Goal: Information Seeking & Learning: Check status

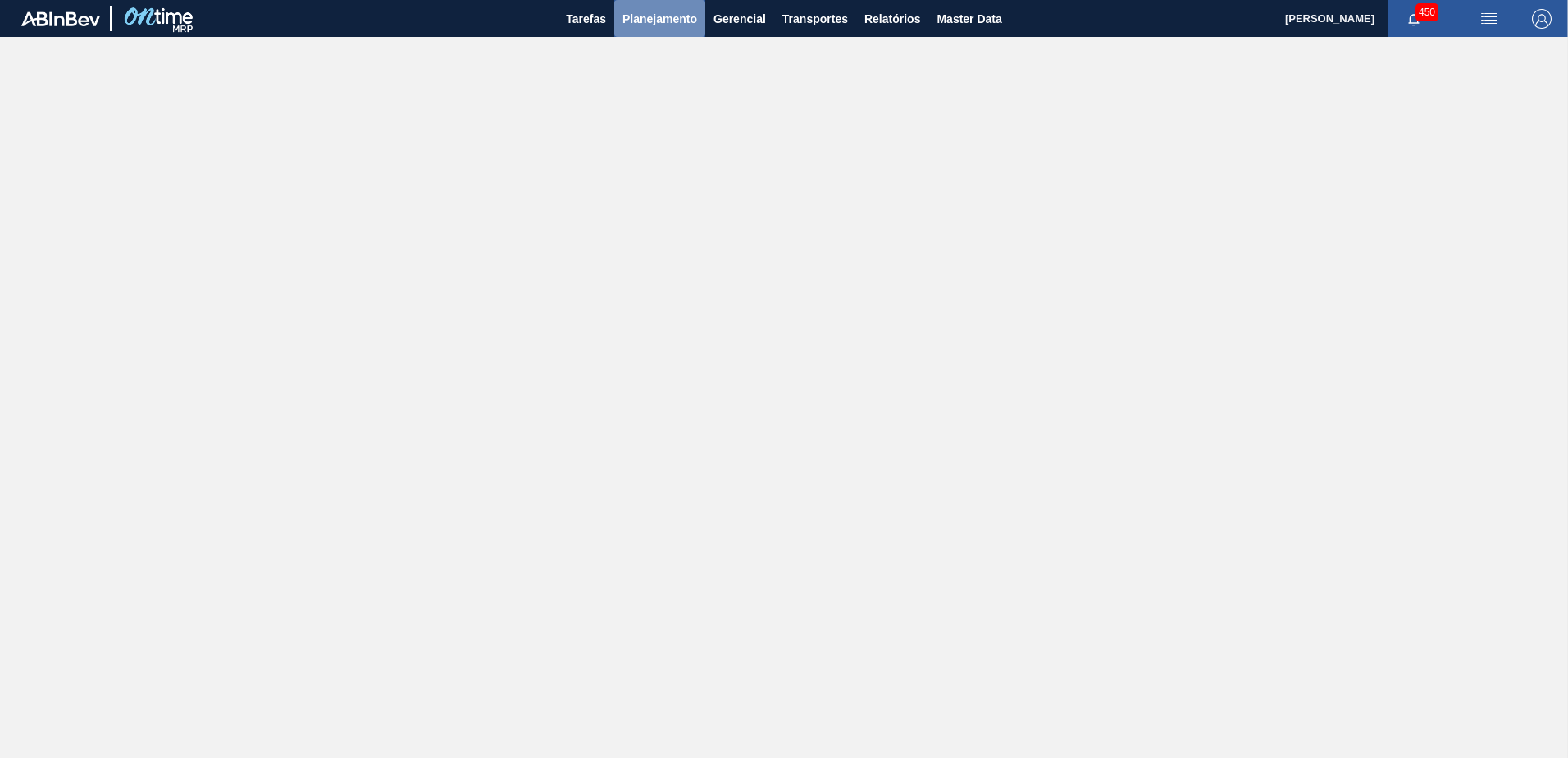
click at [653, 17] on span "Planejamento" at bounding box center [660, 19] width 75 height 20
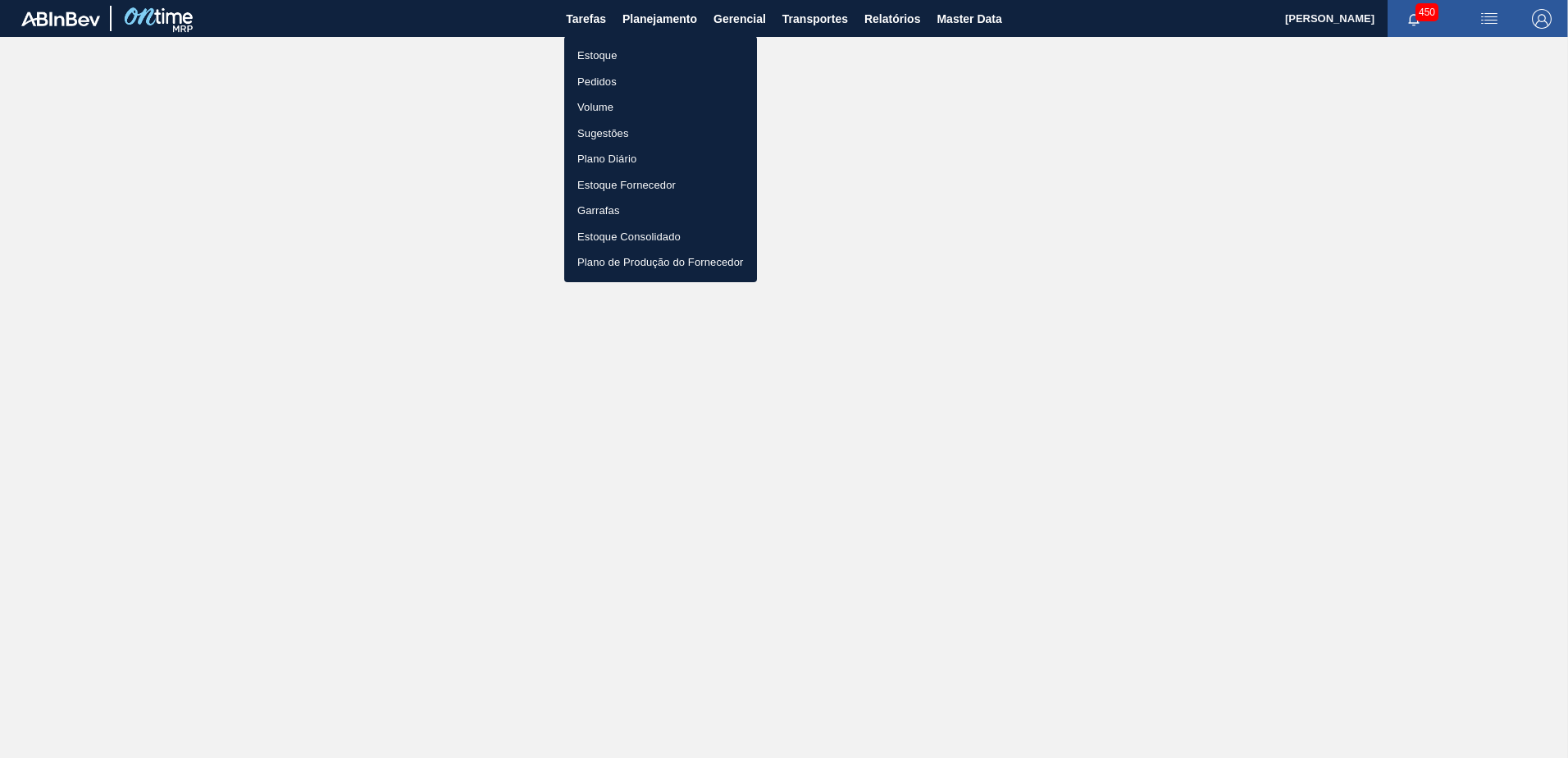
click at [640, 42] on ul "Estoque Pedidos Volume Sugestões Plano Diário Estoque Fornecedor Garrafas Estoq…" at bounding box center [660, 159] width 193 height 246
click at [643, 56] on li "Estoque" at bounding box center [660, 56] width 193 height 26
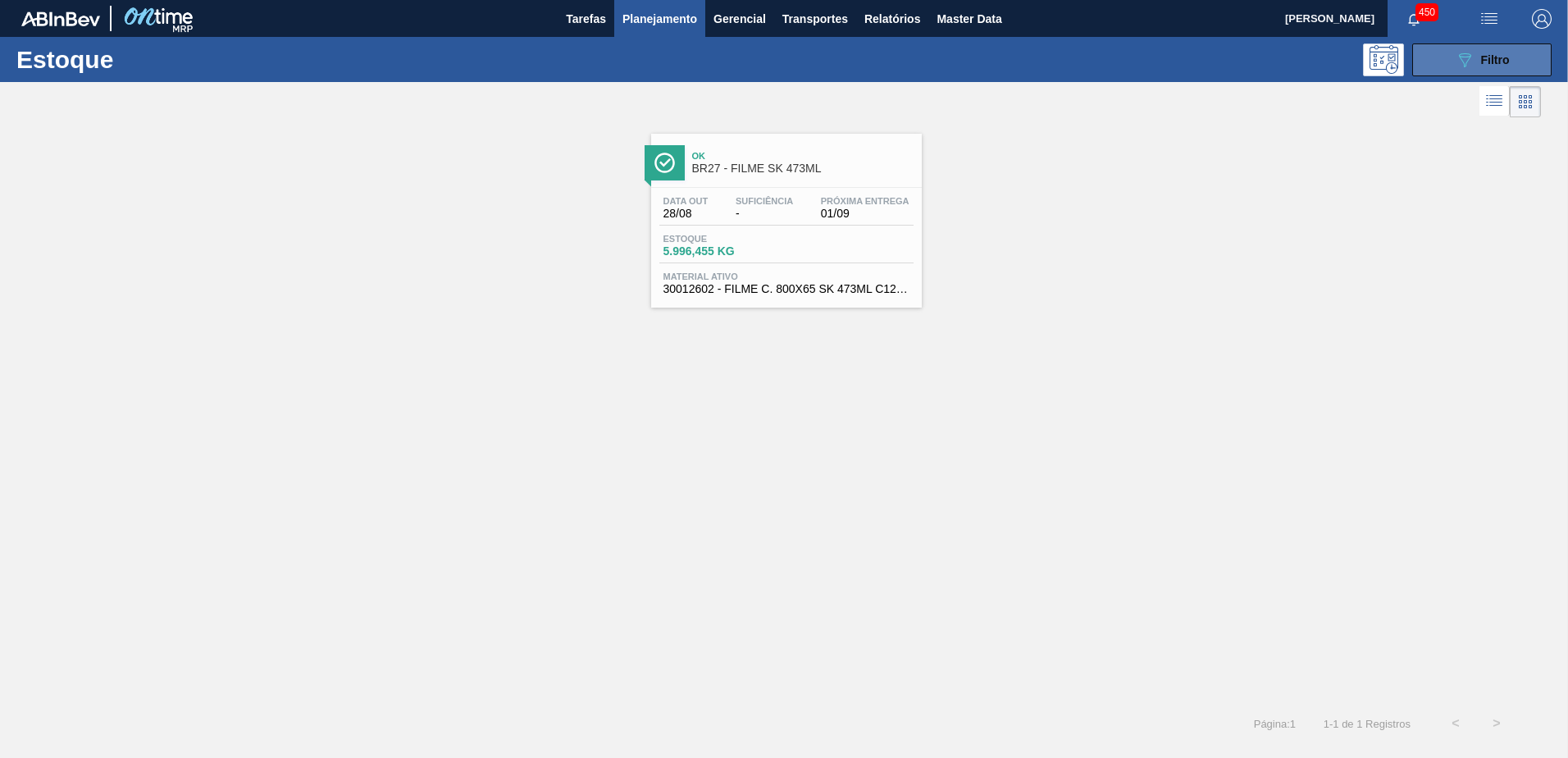
click at [1476, 51] on div "089F7B8B-B2A5-4AFE-B5C0-19BA573D28AC Filtro" at bounding box center [1482, 60] width 55 height 20
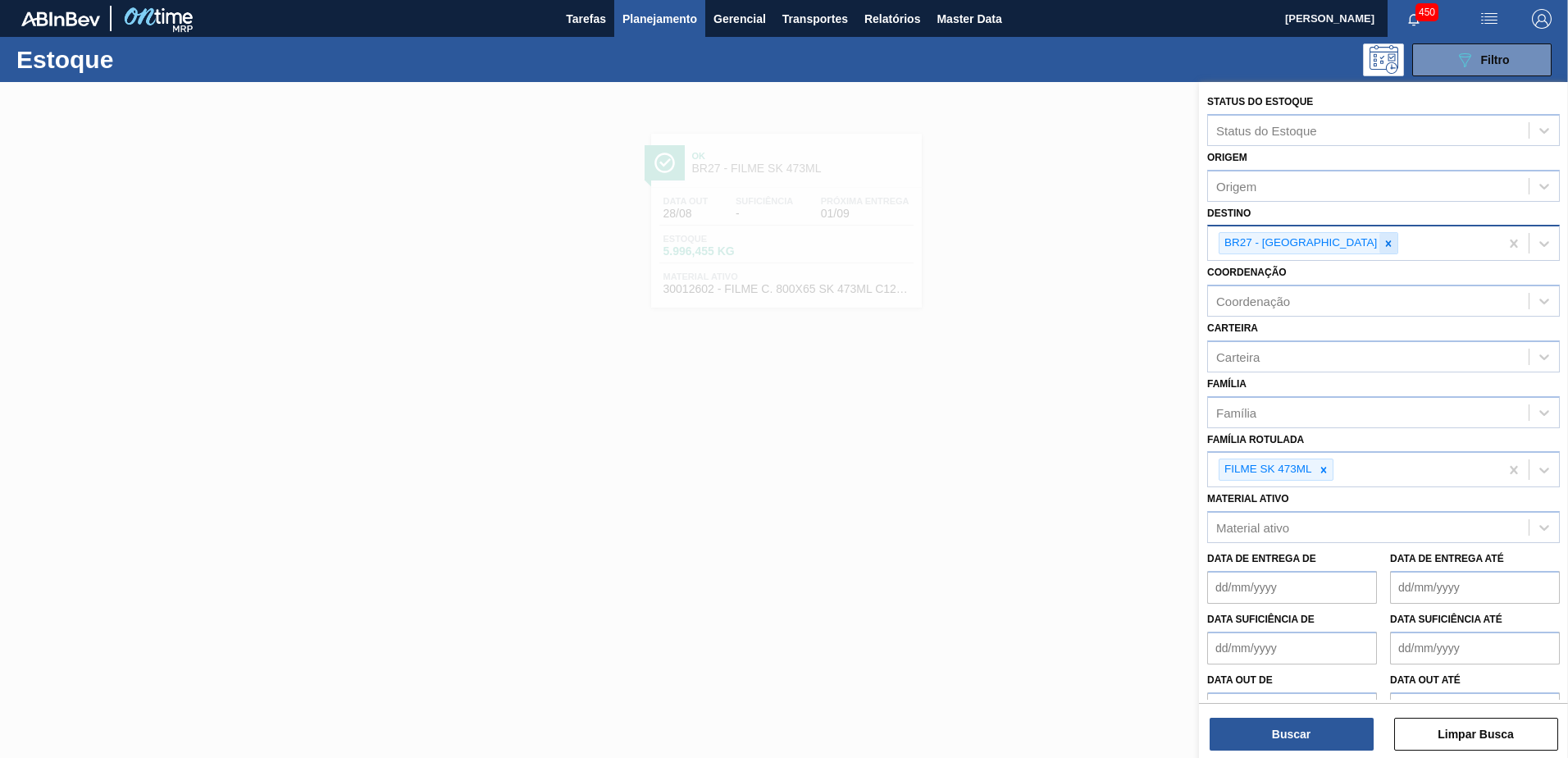
click at [1383, 238] on icon at bounding box center [1389, 243] width 11 height 11
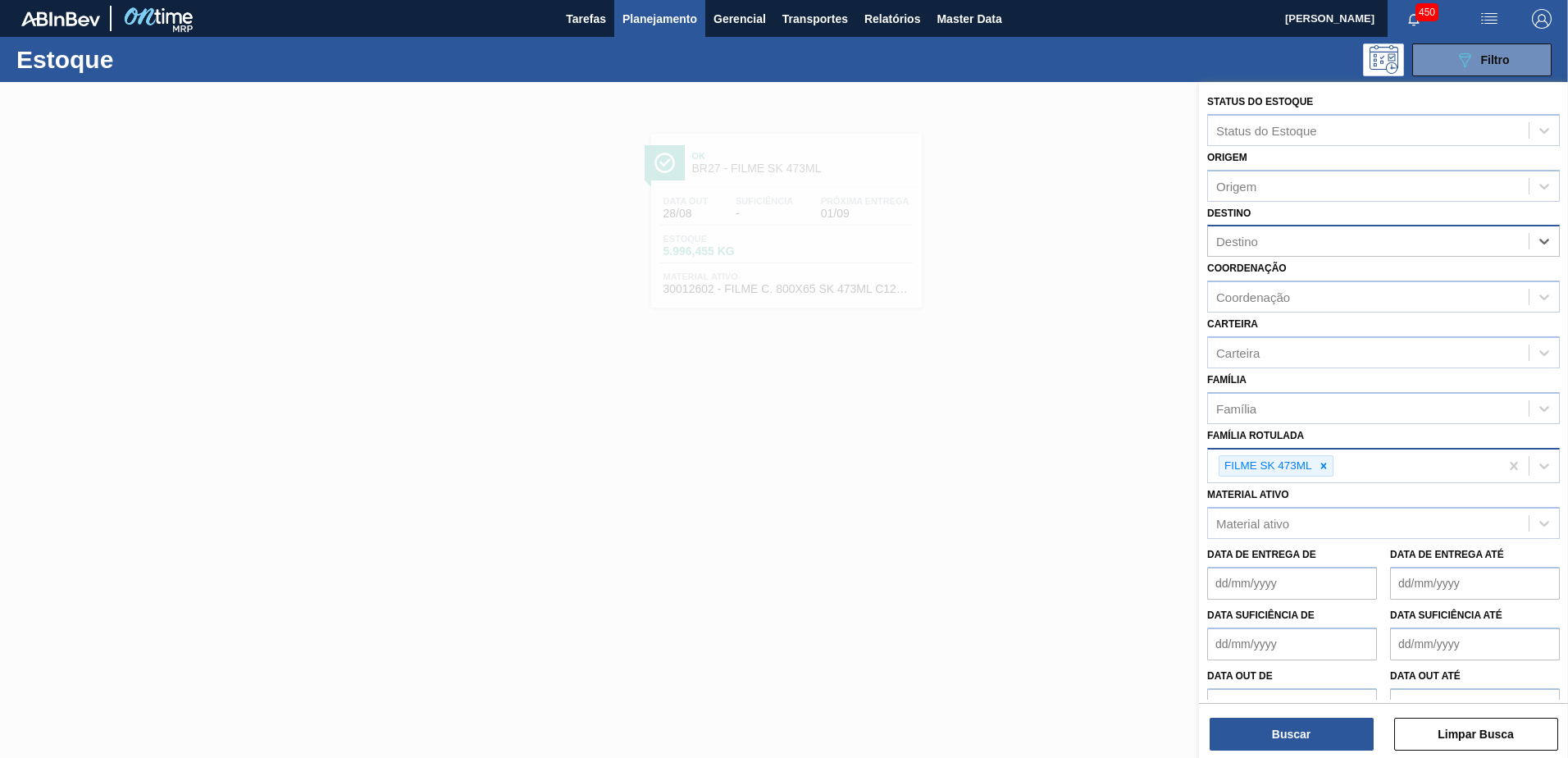
click at [1333, 462] on div "FILME SK 473ML" at bounding box center [1276, 466] width 115 height 22
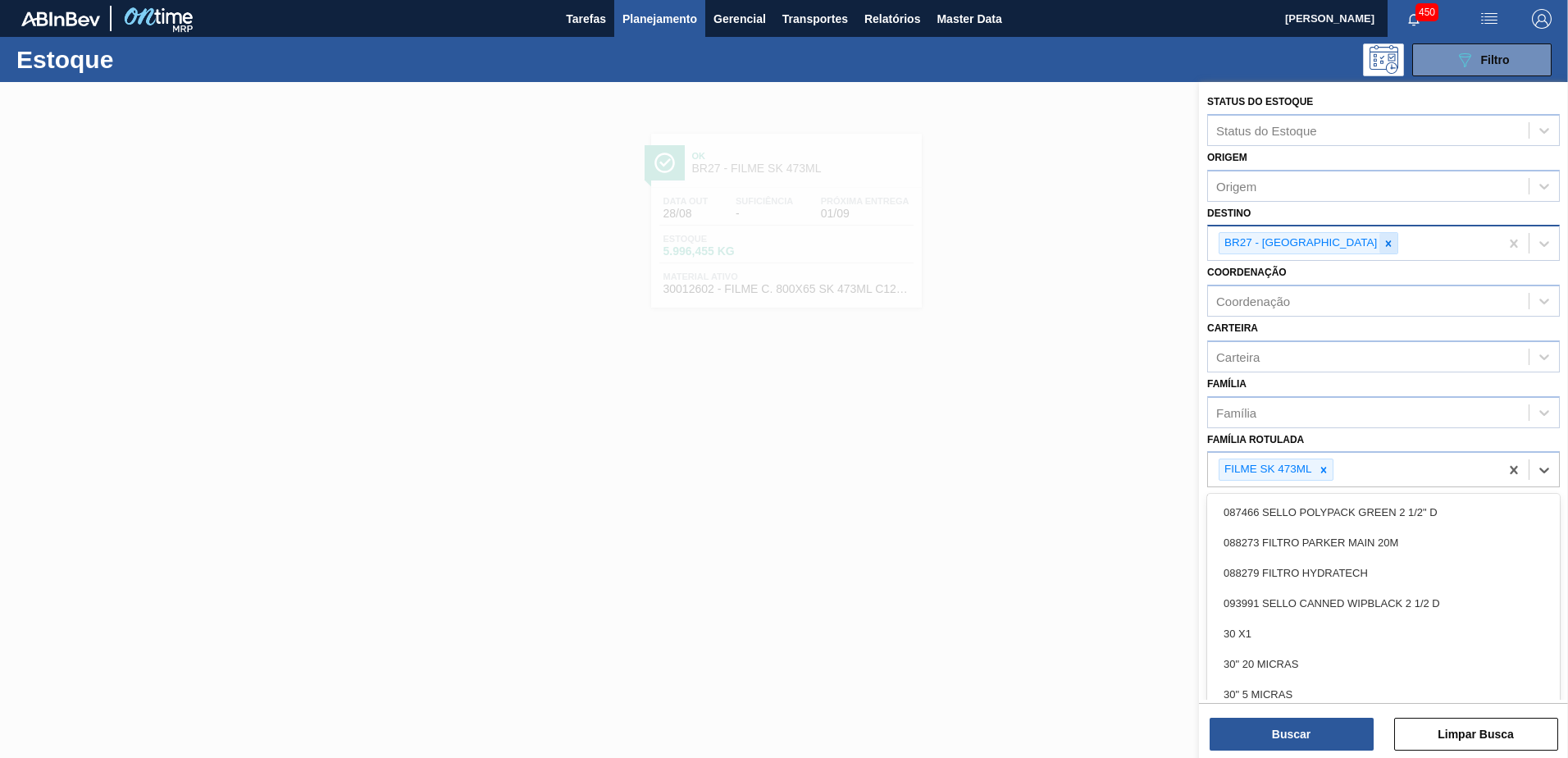
click at [1380, 236] on div at bounding box center [1388, 243] width 18 height 21
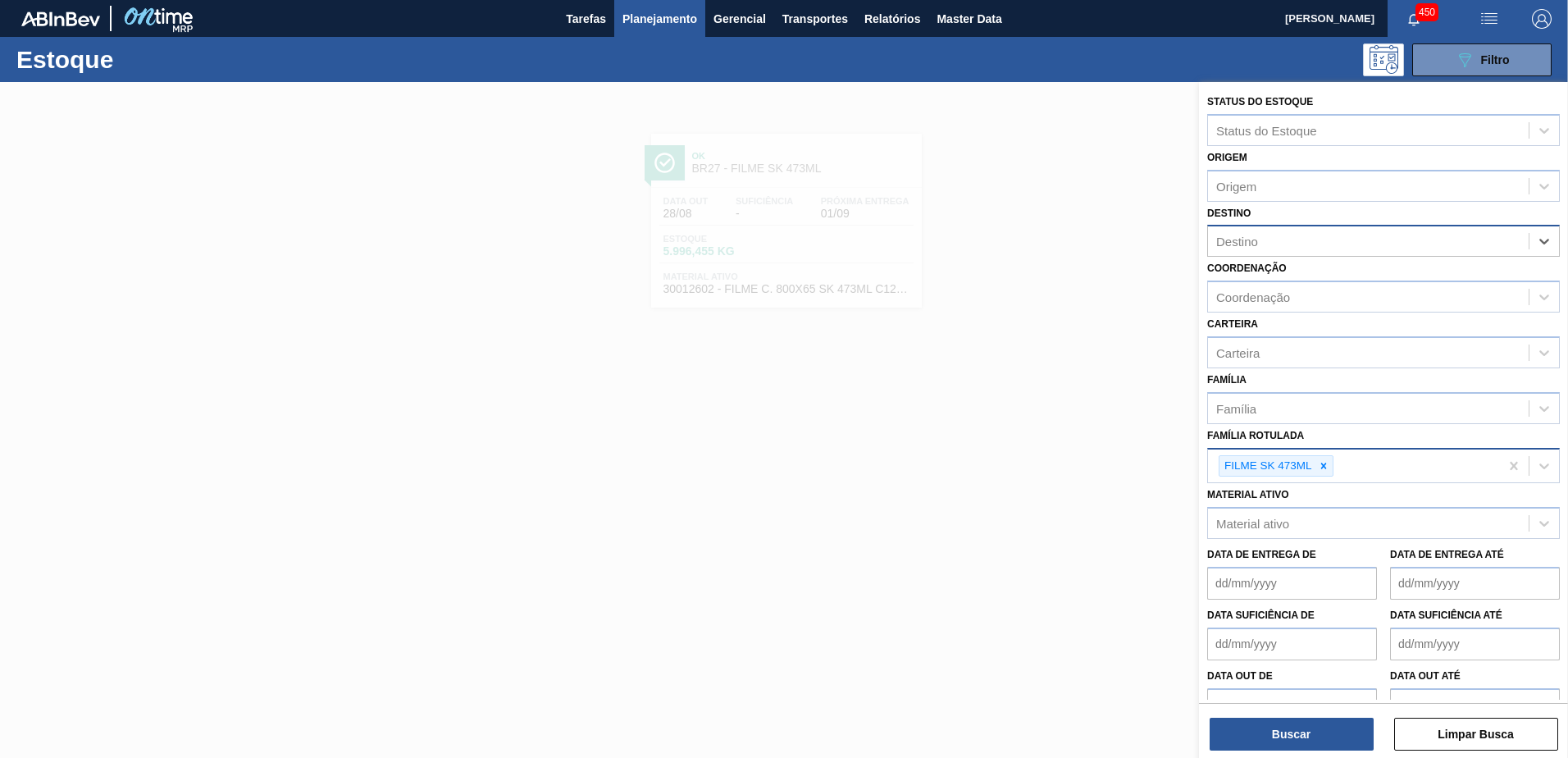
click at [1327, 466] on icon at bounding box center [1324, 466] width 11 height 11
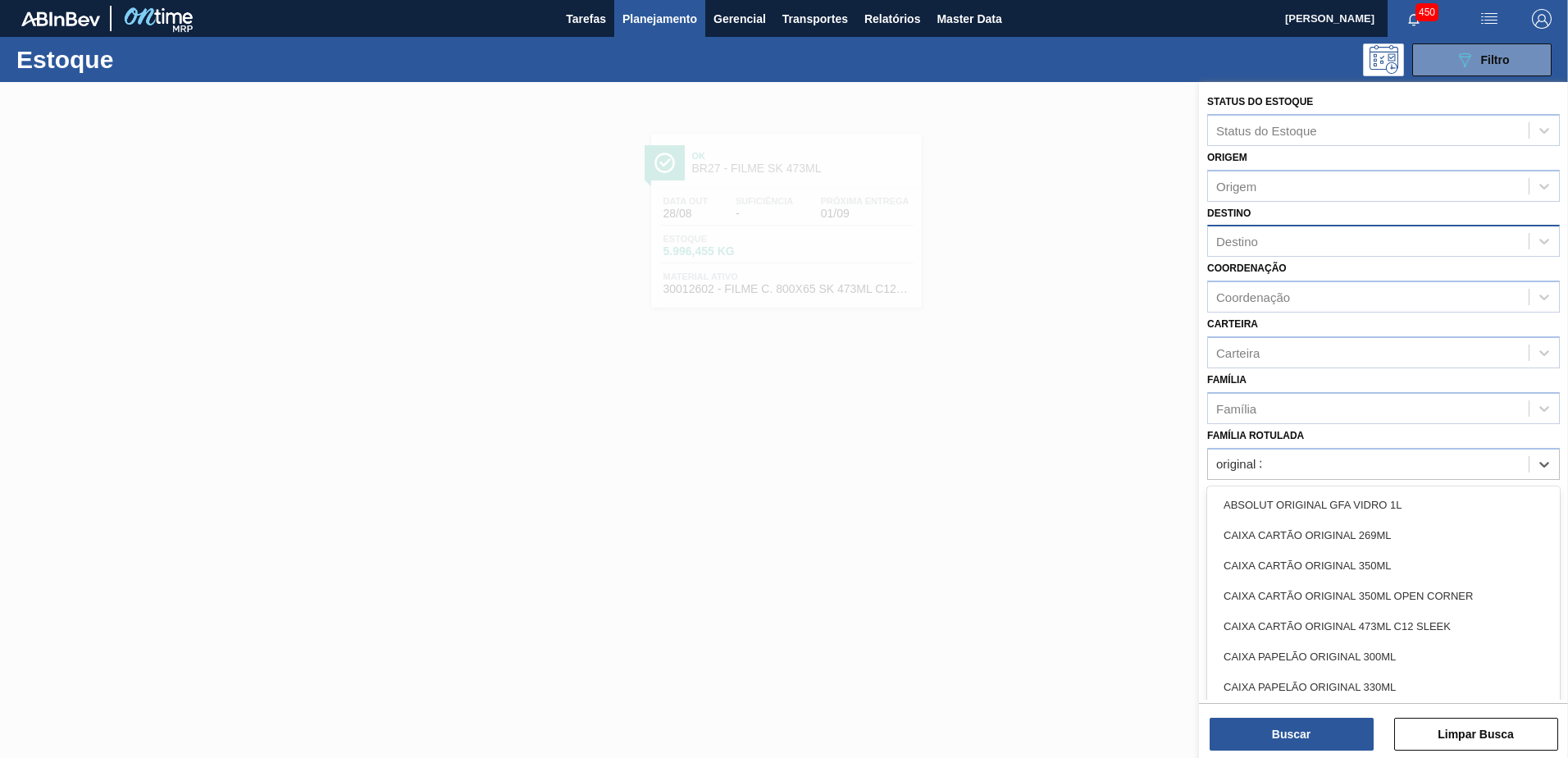
type Rotulada "original 350"
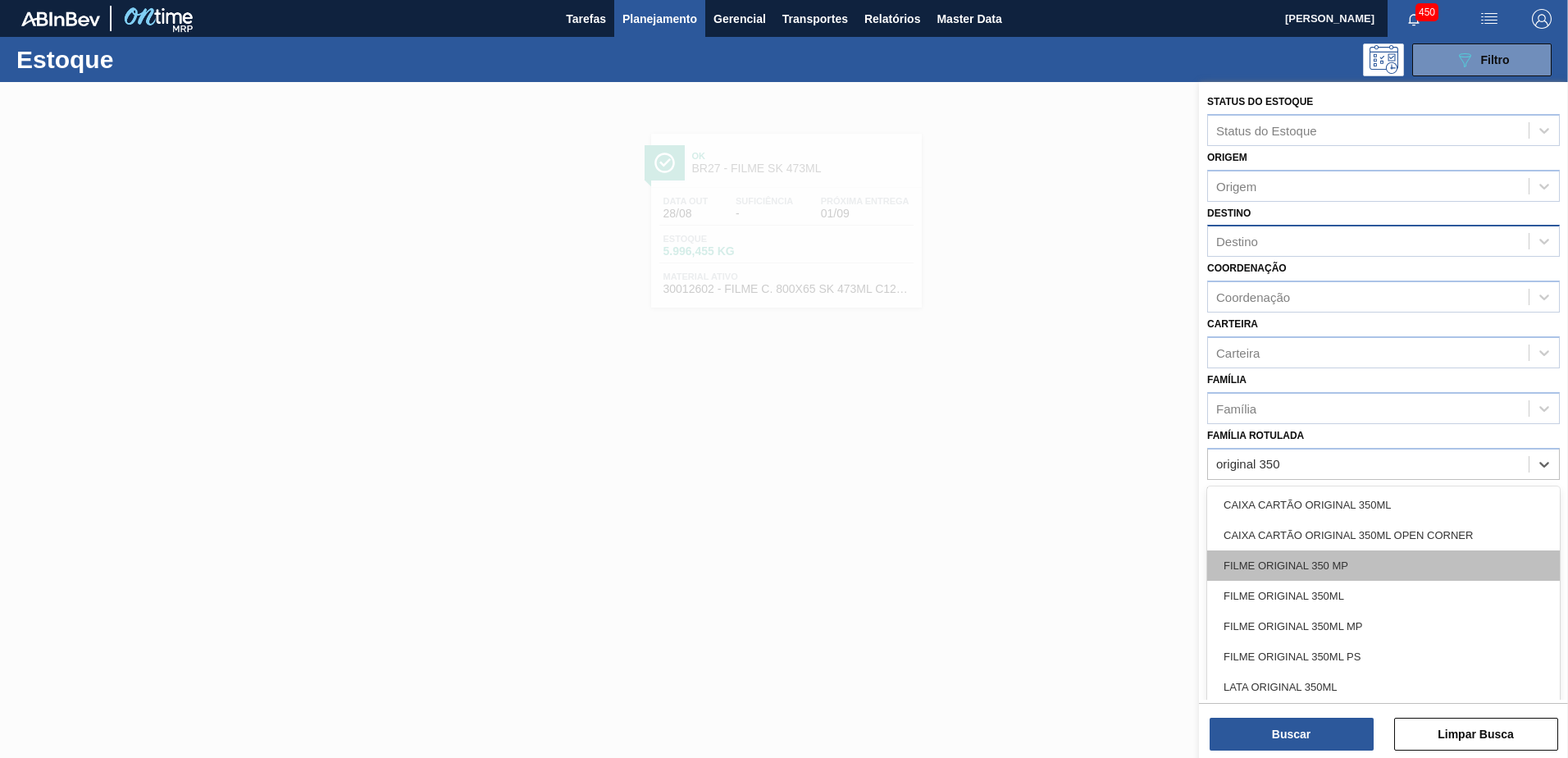
click at [1382, 564] on div "FILME ORIGINAL 350 MP" at bounding box center [1383, 565] width 352 height 31
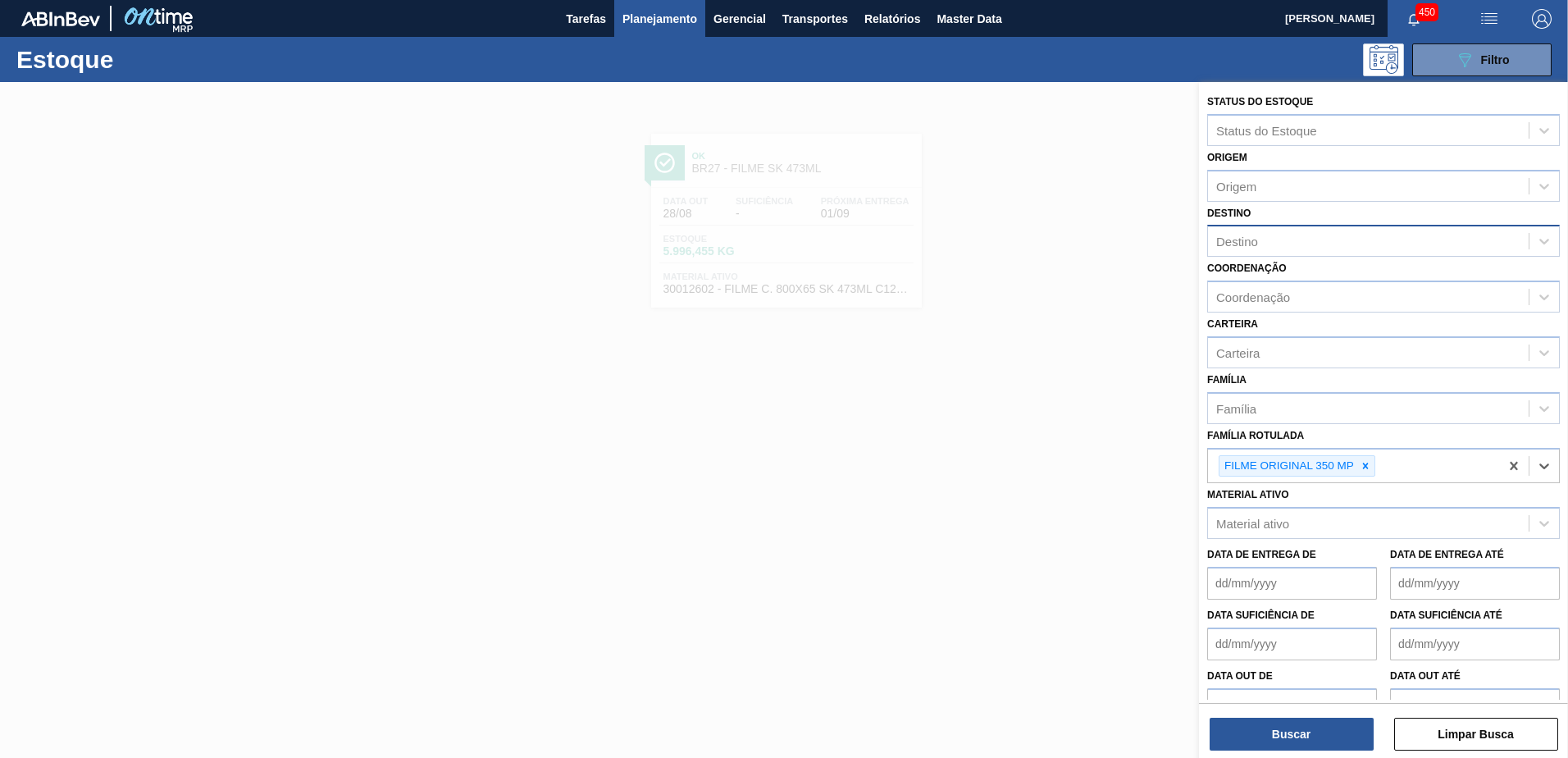
click at [1292, 751] on div "Status do Estoque Status do Estoque Origem Origem Destino Destino Coordenação C…" at bounding box center [1383, 421] width 369 height 680
click at [1289, 727] on button "Buscar" at bounding box center [1292, 734] width 164 height 33
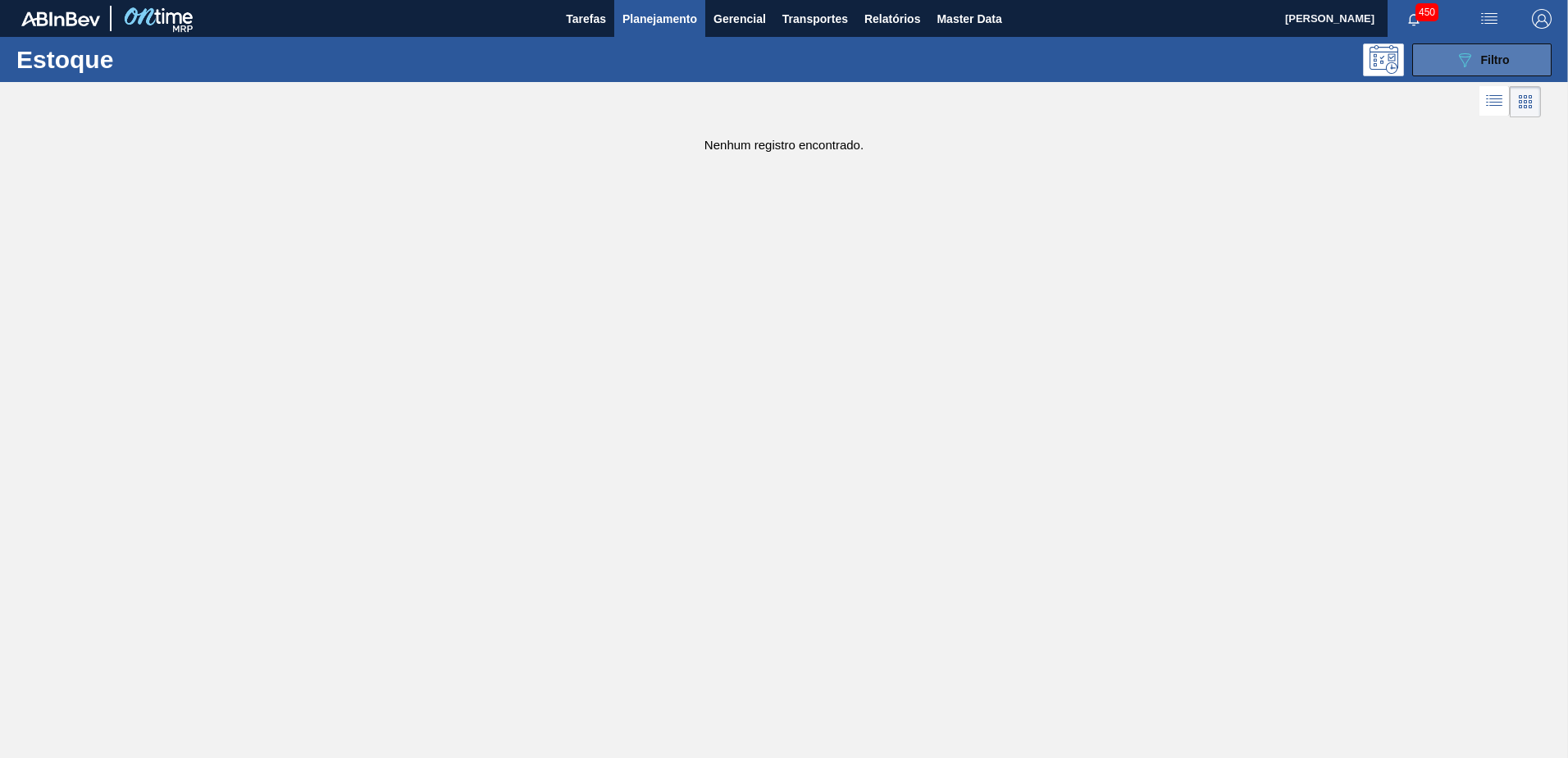
click at [1486, 62] on span "Filtro" at bounding box center [1495, 60] width 29 height 13
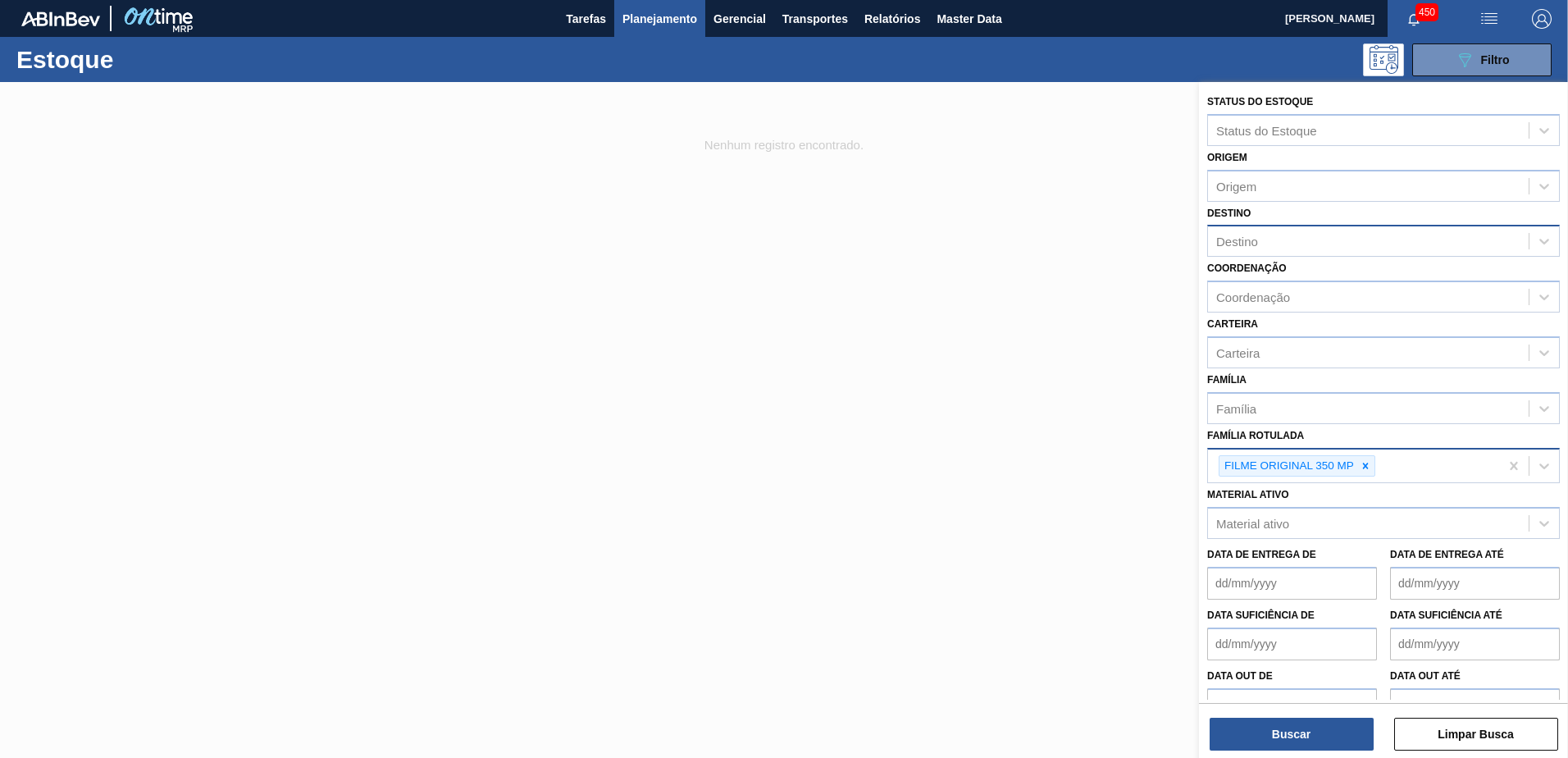
click at [1410, 468] on div "FILME ORIGINAL 350 MP" at bounding box center [1354, 466] width 291 height 34
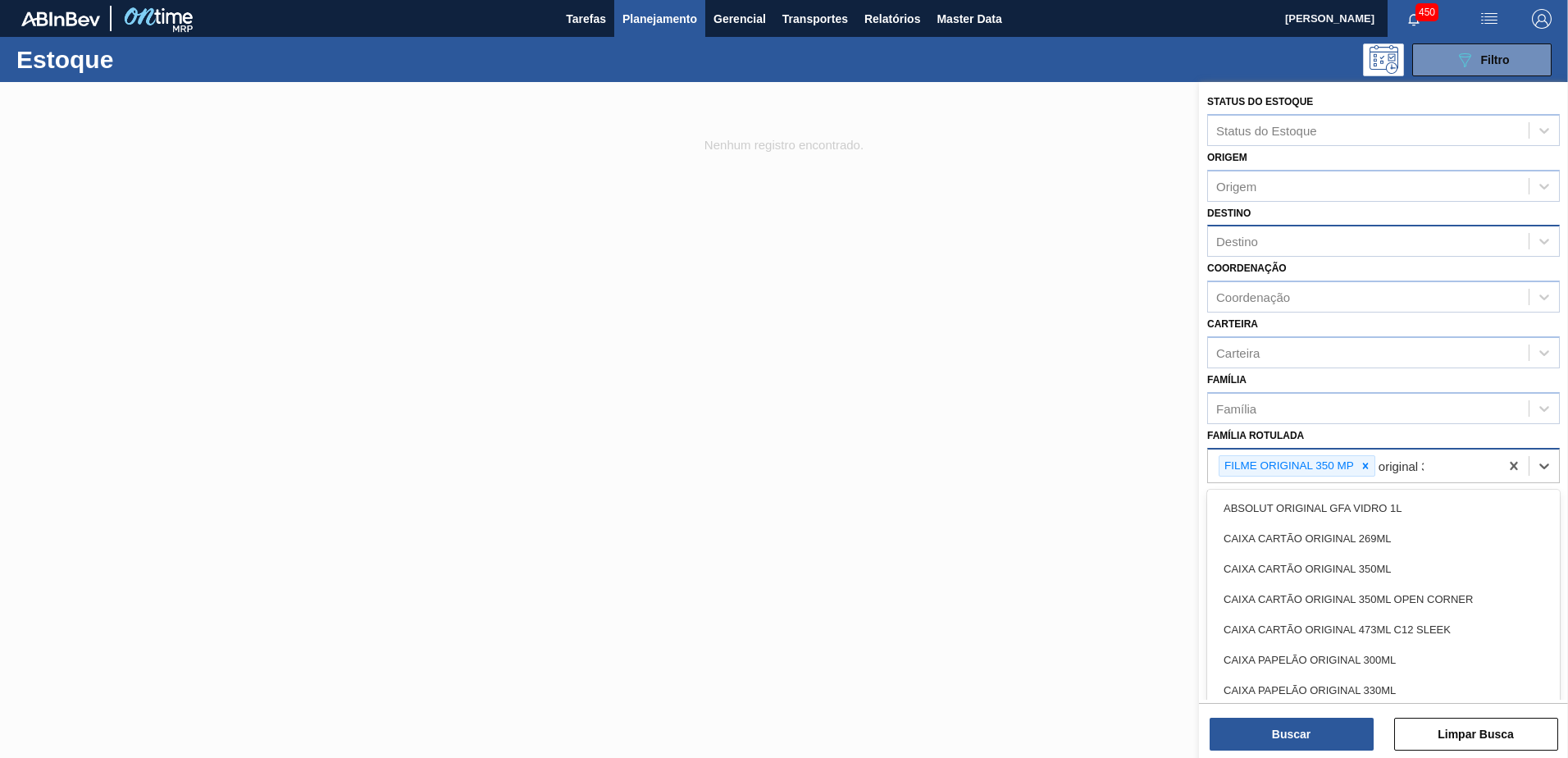
type Rotulada "original 350"
click at [1342, 596] on div "FILME ORIGINAL 350ML MP" at bounding box center [1383, 600] width 352 height 31
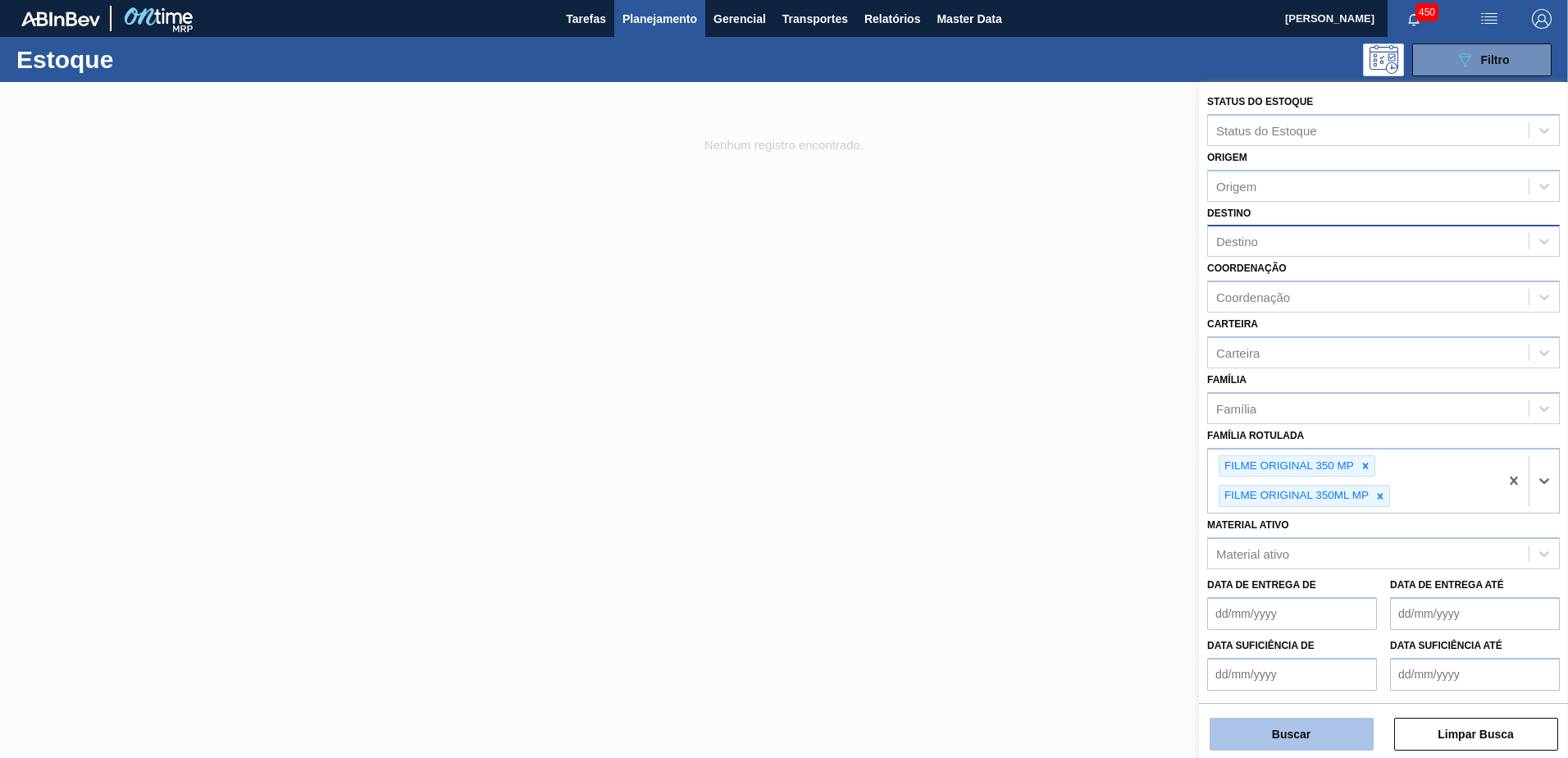
click at [1344, 735] on button "Buscar" at bounding box center [1292, 734] width 164 height 33
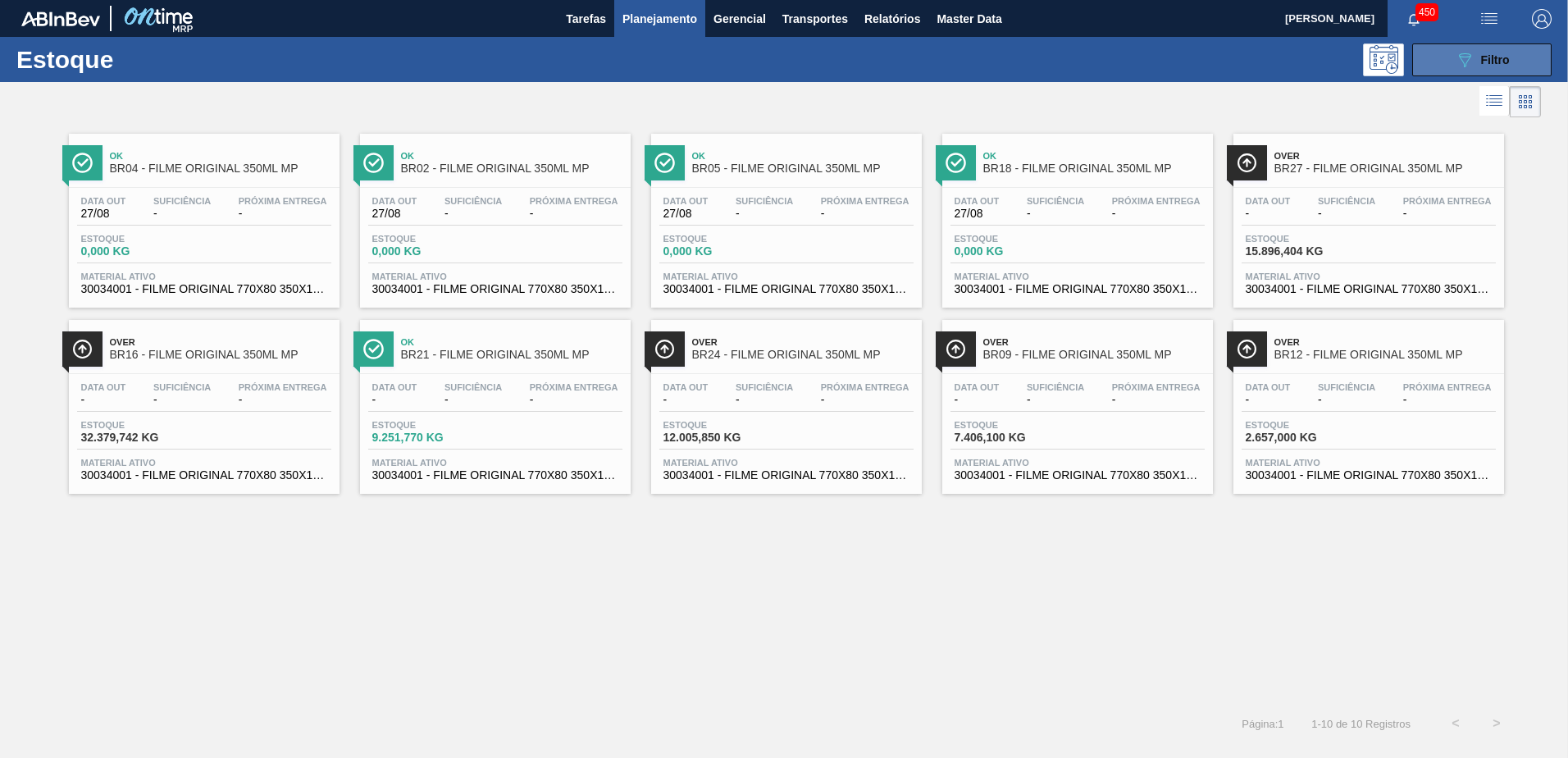
click at [1485, 56] on span "Filtro" at bounding box center [1495, 60] width 29 height 13
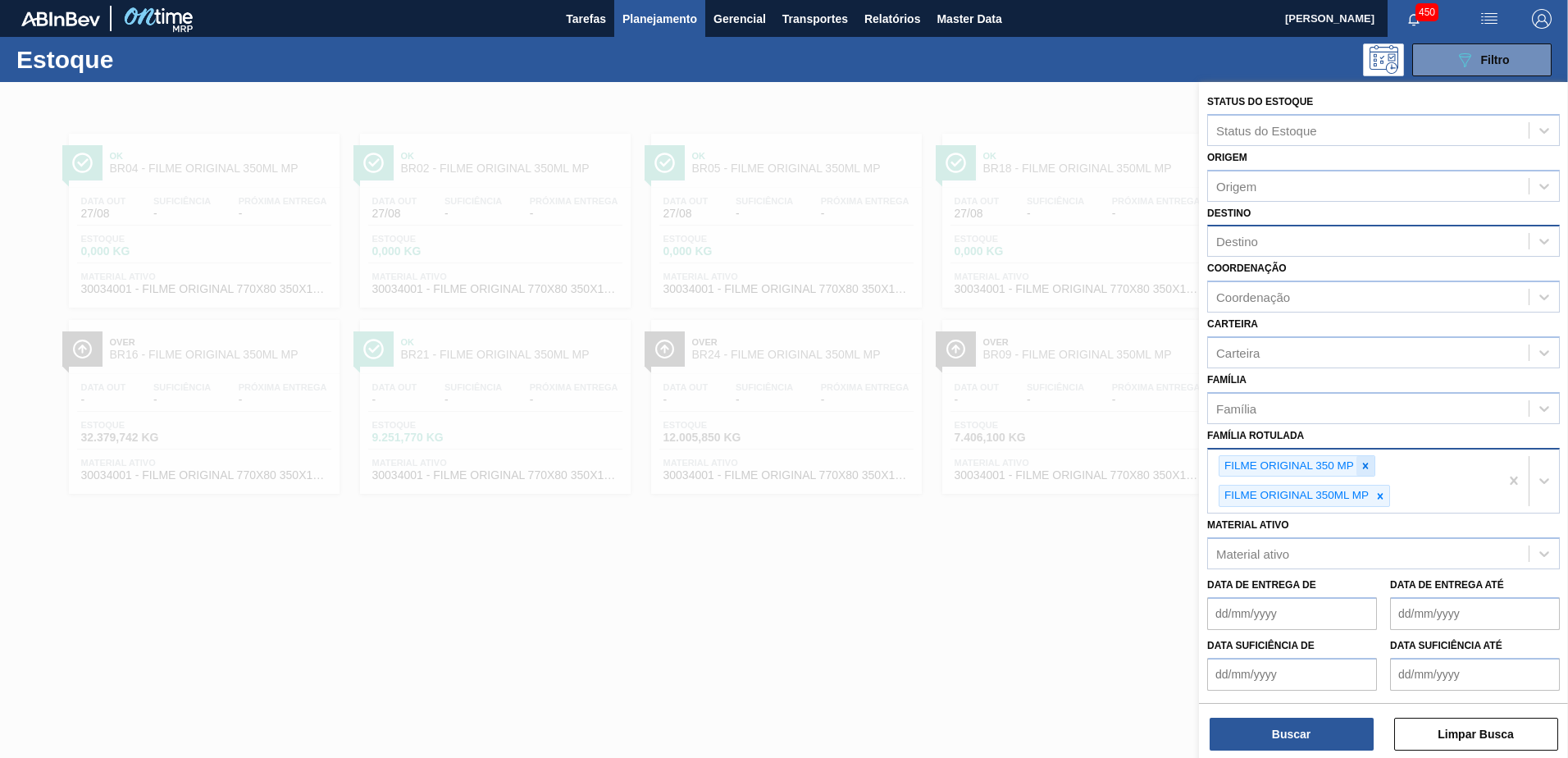
click at [1366, 468] on icon at bounding box center [1366, 466] width 11 height 11
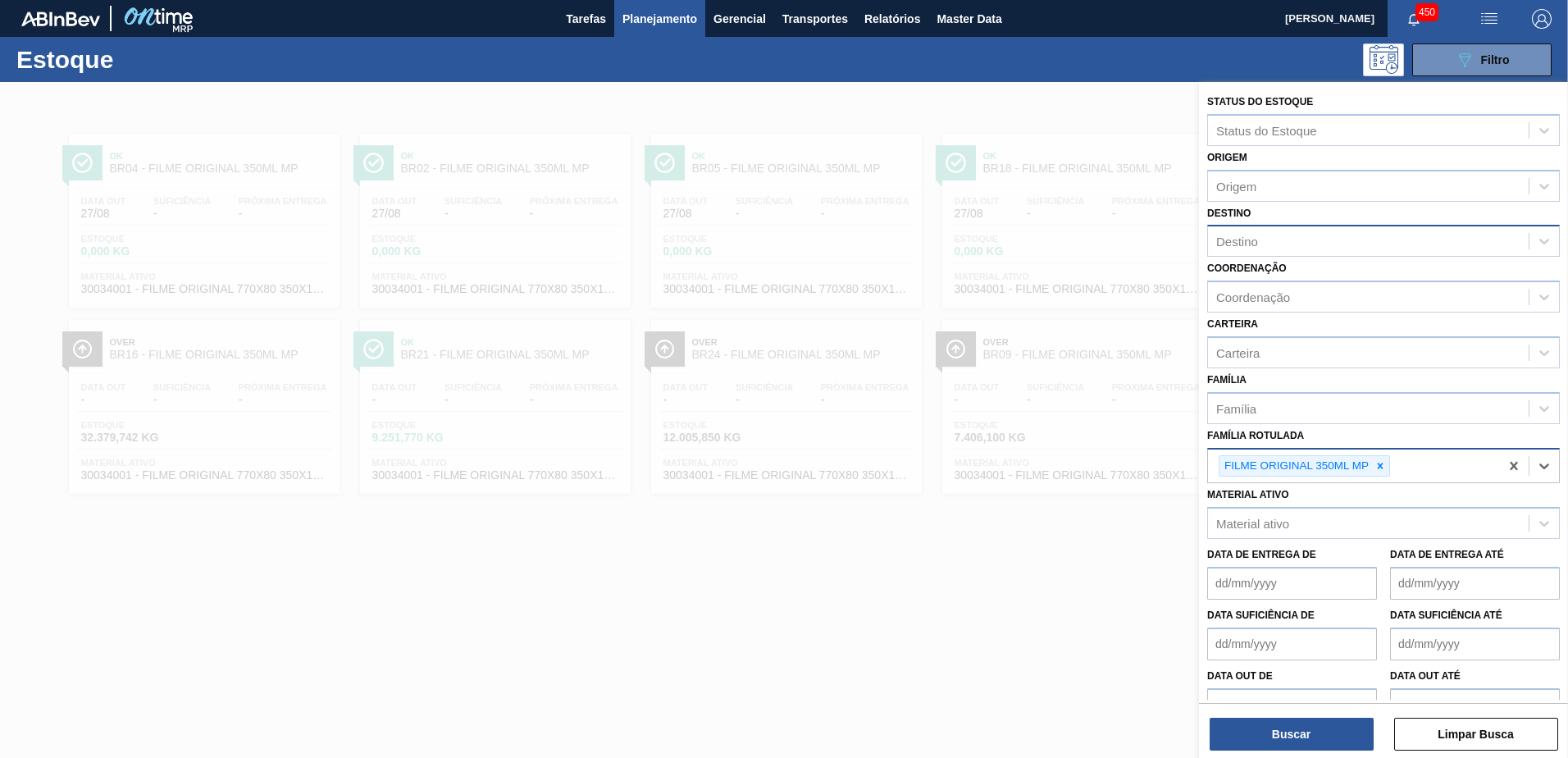
click at [1383, 462] on icon at bounding box center [1381, 466] width 11 height 11
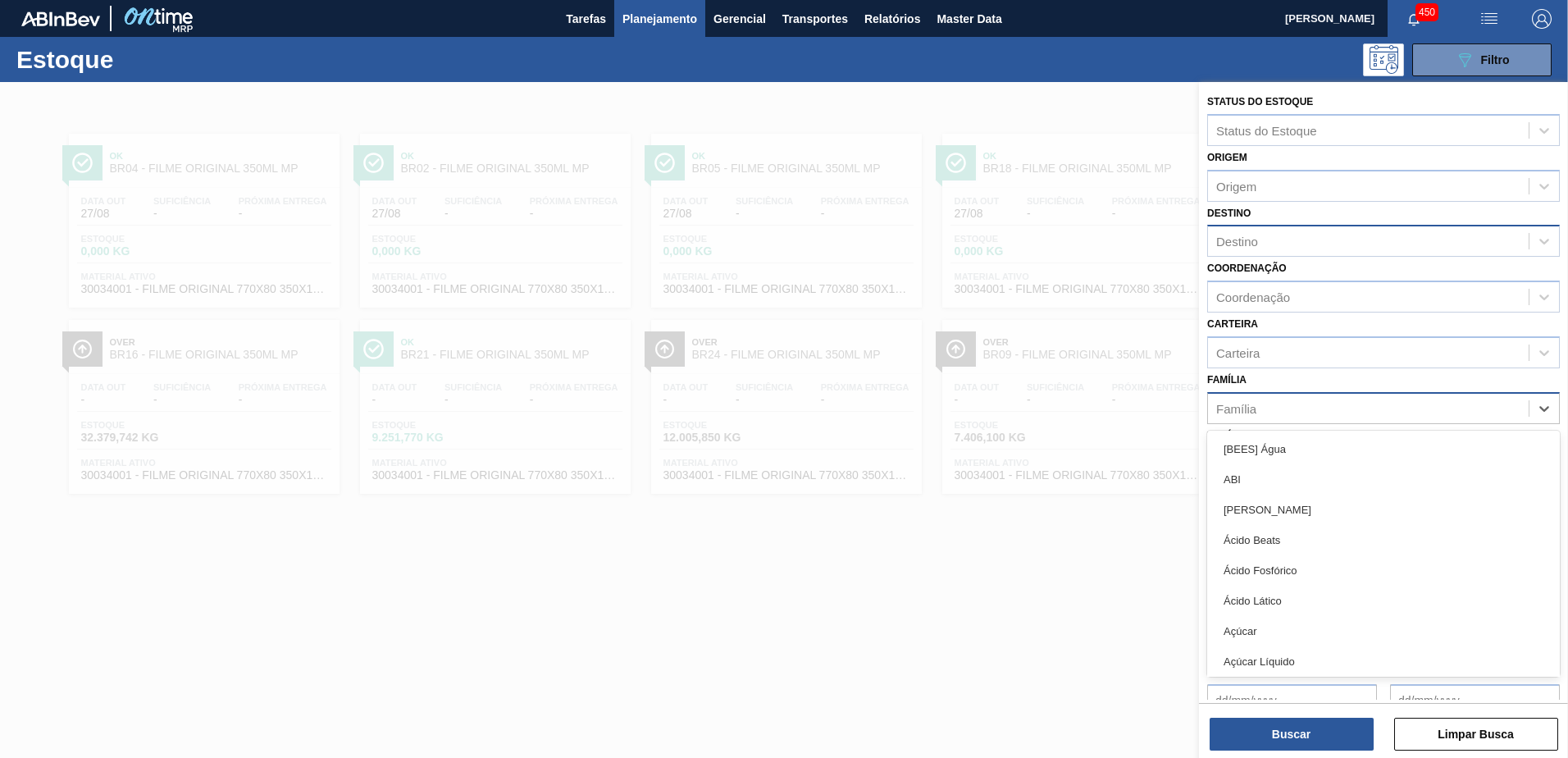
click at [1320, 407] on div "Família" at bounding box center [1369, 408] width 321 height 24
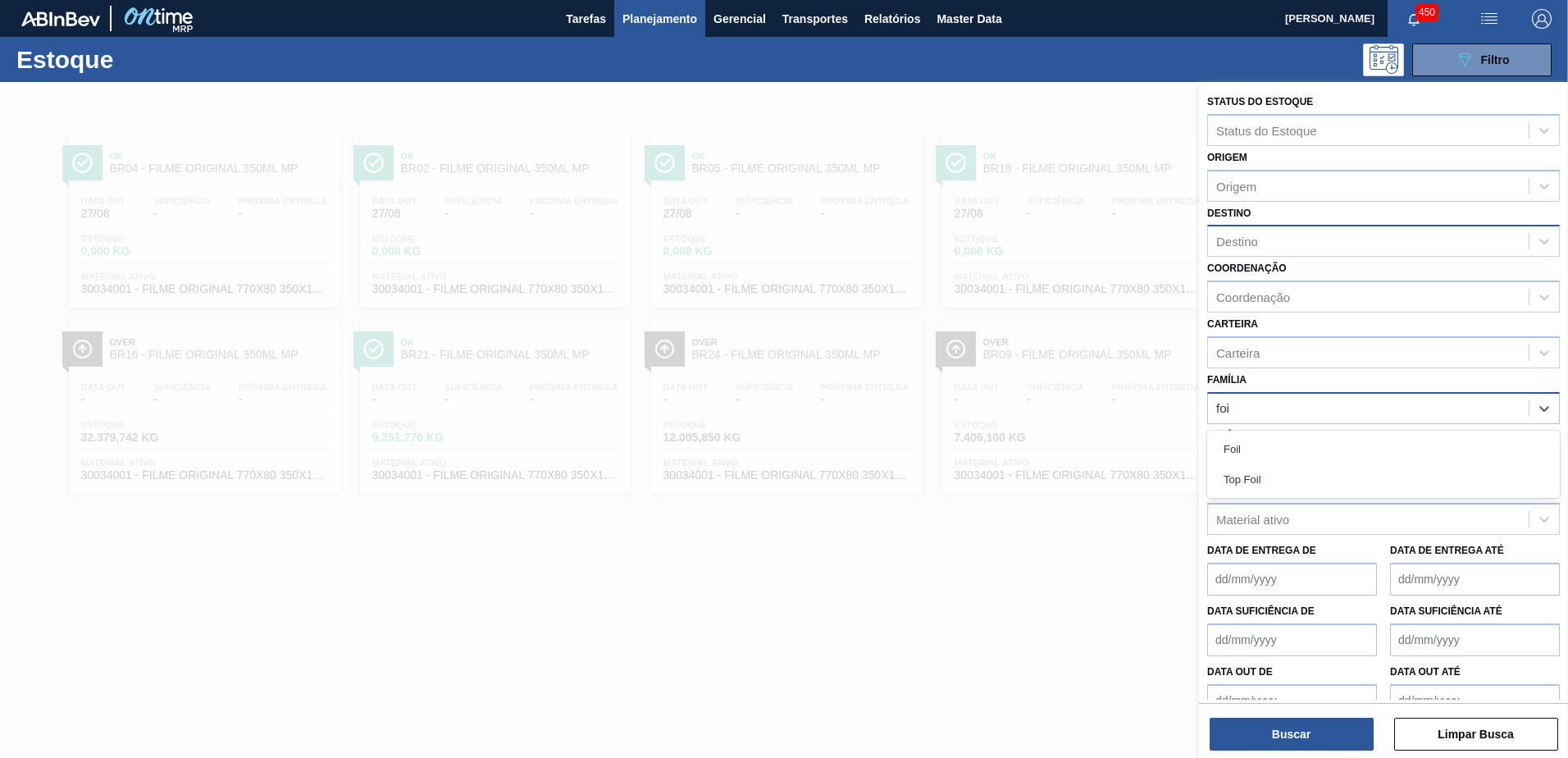
type input "foil"
click at [1285, 453] on div "Foil" at bounding box center [1383, 448] width 352 height 31
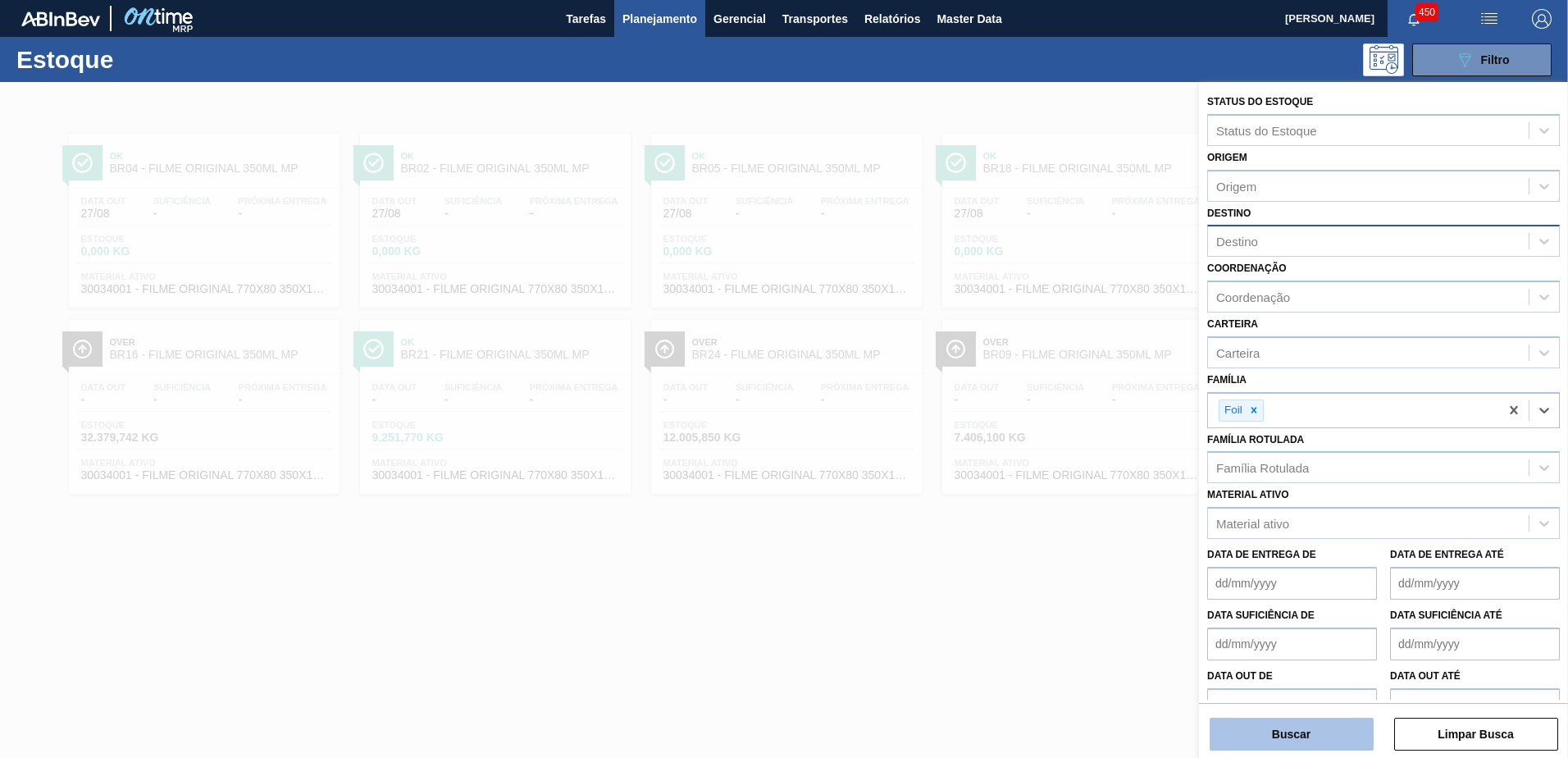
click at [1311, 736] on button "Buscar" at bounding box center [1292, 734] width 164 height 33
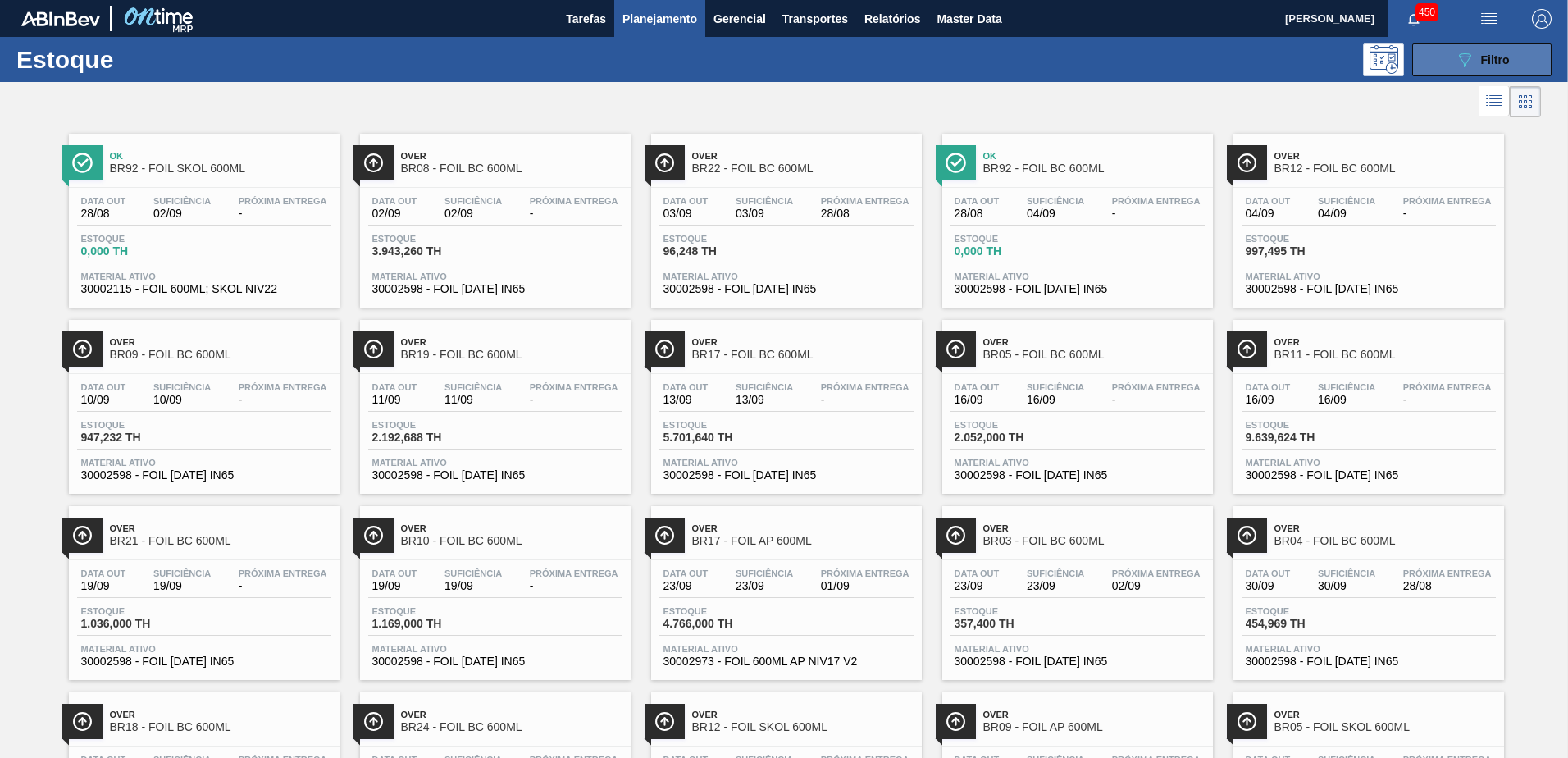
click at [1495, 75] on button "089F7B8B-B2A5-4AFE-B5C0-19BA573D28AC Filtro" at bounding box center [1482, 60] width 140 height 33
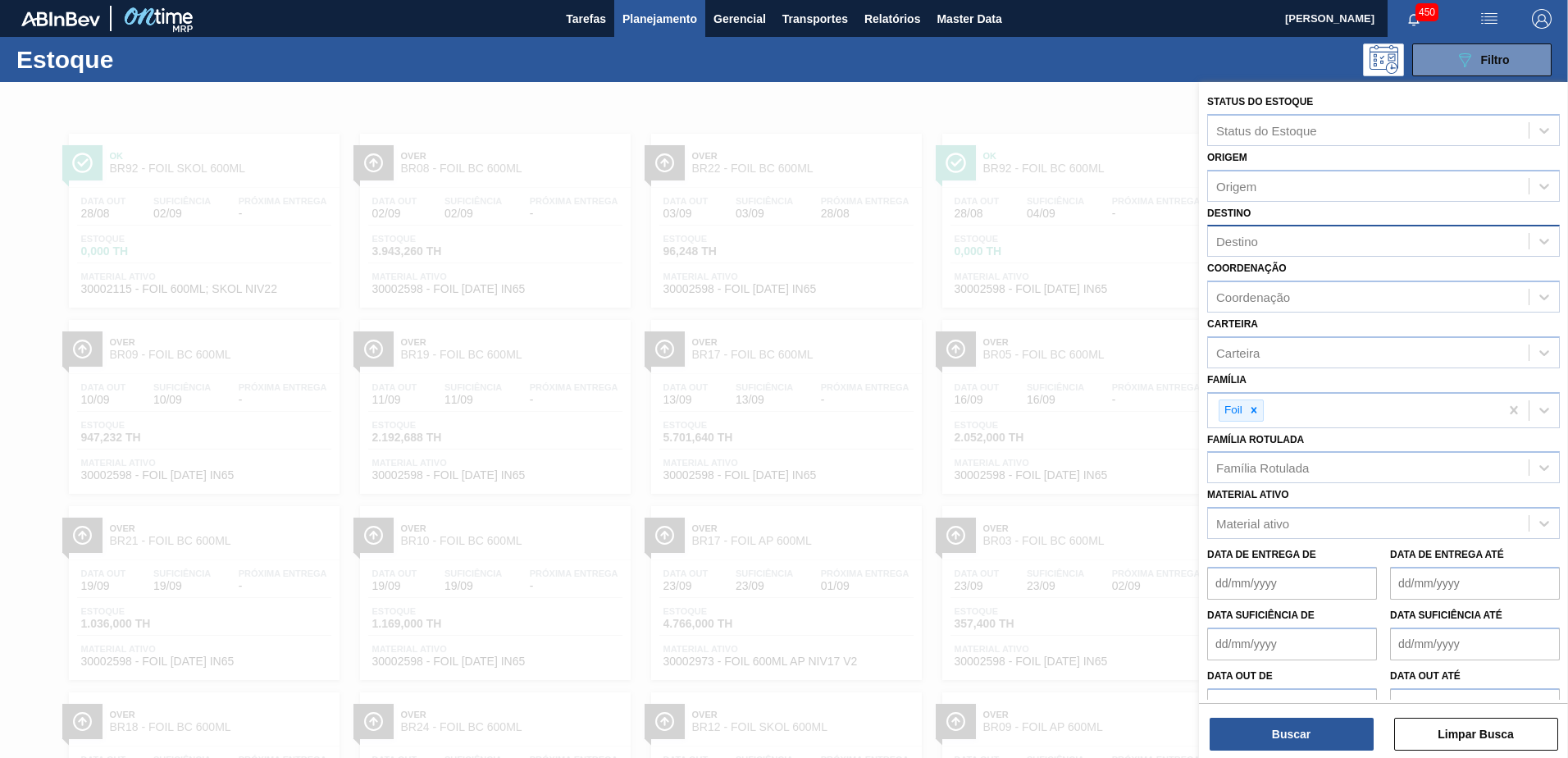
click at [192, 134] on div at bounding box center [784, 461] width 1568 height 758
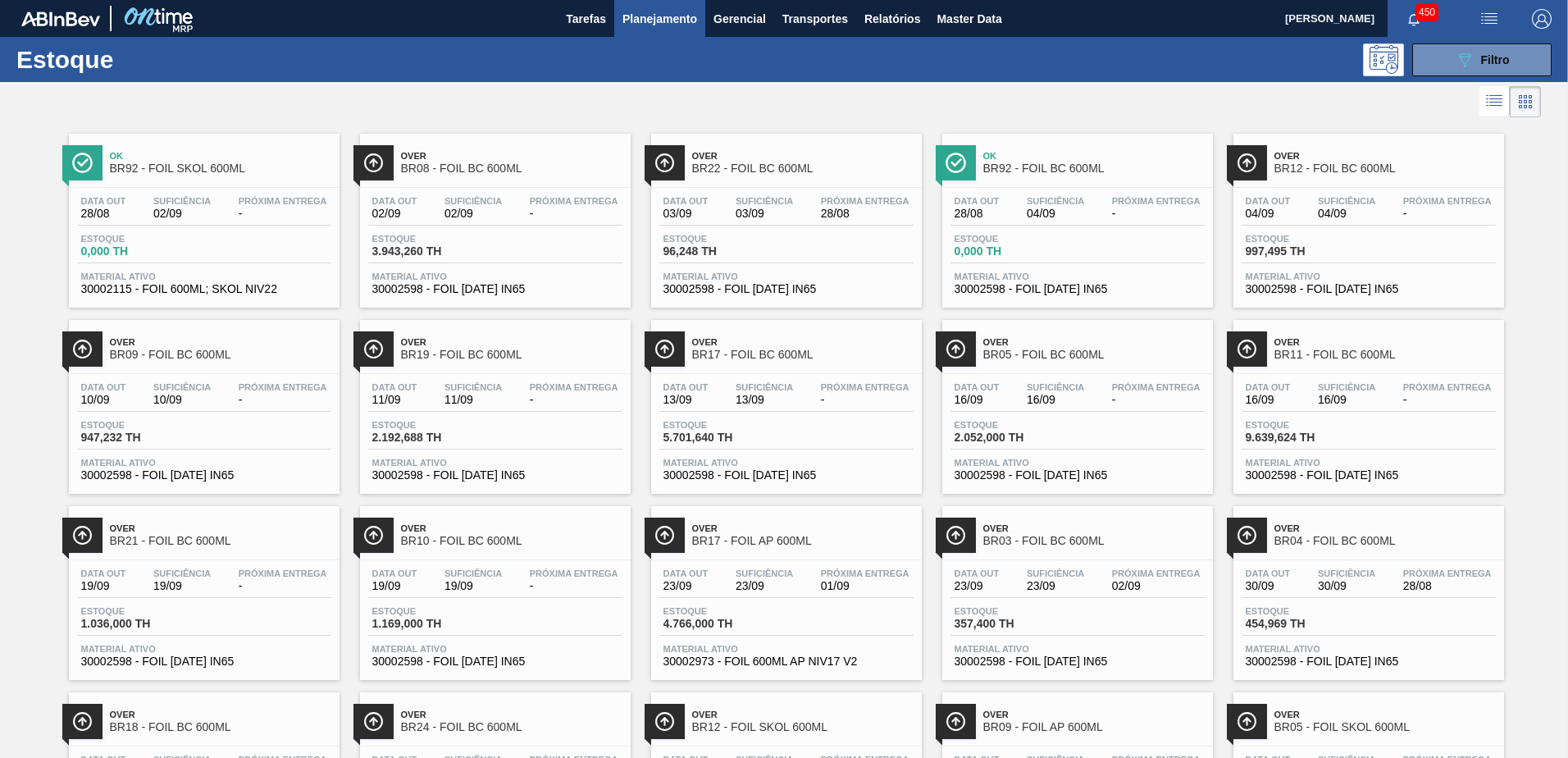
click at [212, 176] on div "Ok BR92 - FOIL SKOL 600ML" at bounding box center [221, 163] width 222 height 37
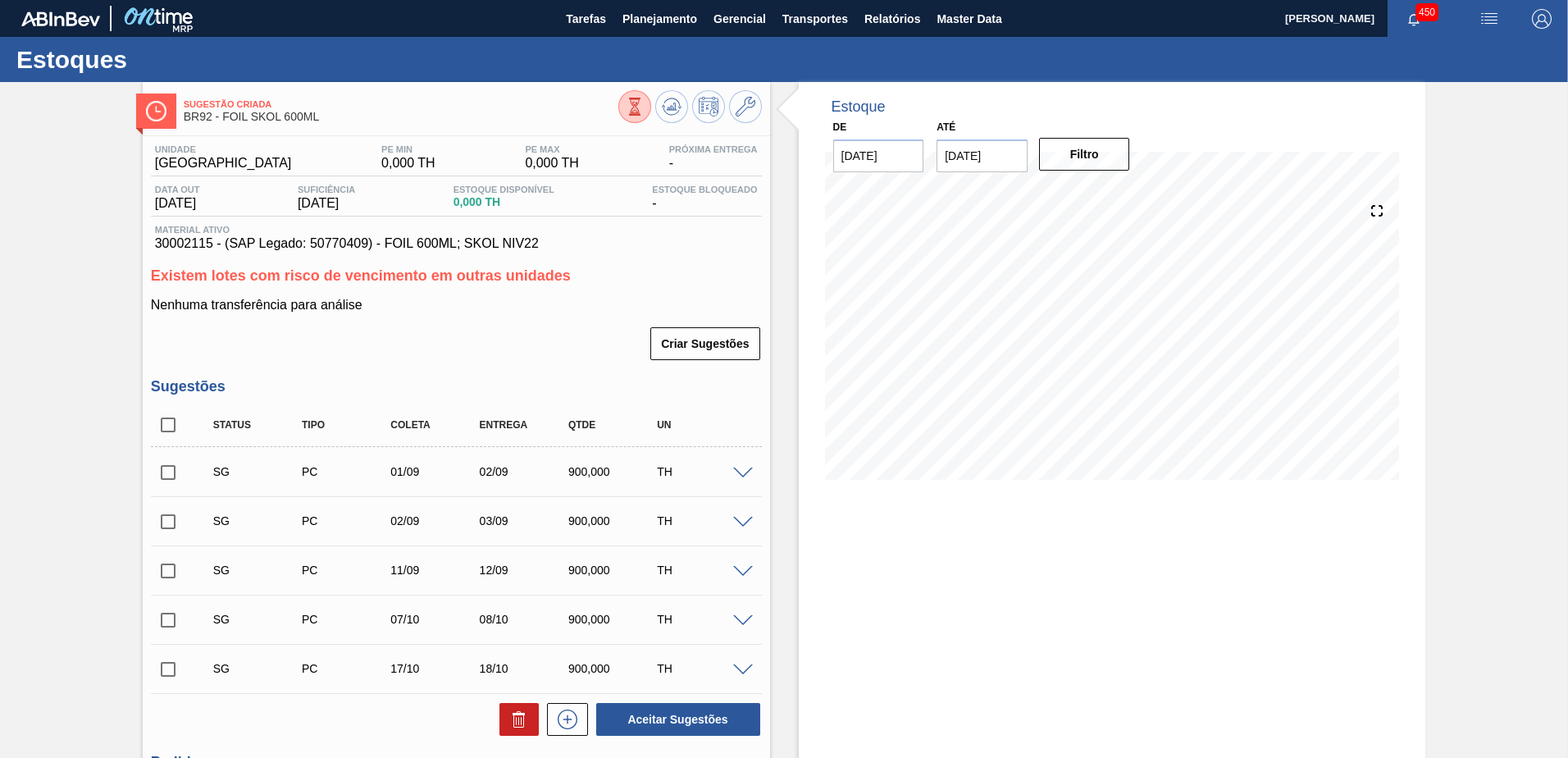
click at [979, 161] on input "11/09/2025" at bounding box center [983, 156] width 91 height 33
click at [1117, 352] on div "4" at bounding box center [1116, 354] width 22 height 22
type input "04/10/2025"
click at [1090, 152] on button "Filtro" at bounding box center [1085, 154] width 91 height 33
click at [640, 22] on span "Planejamento" at bounding box center [660, 19] width 75 height 20
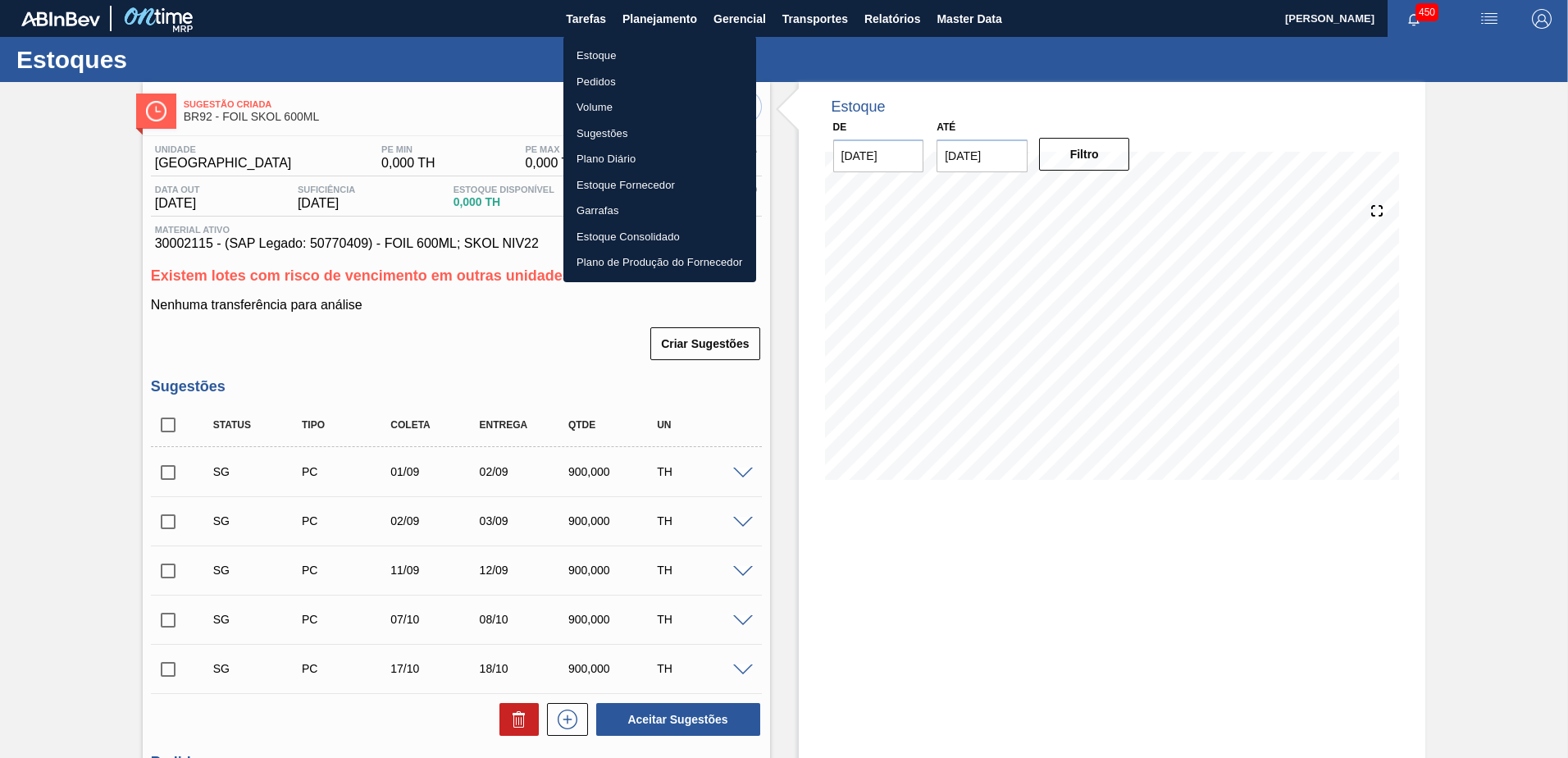
click at [659, 48] on li "Estoque" at bounding box center [660, 56] width 193 height 26
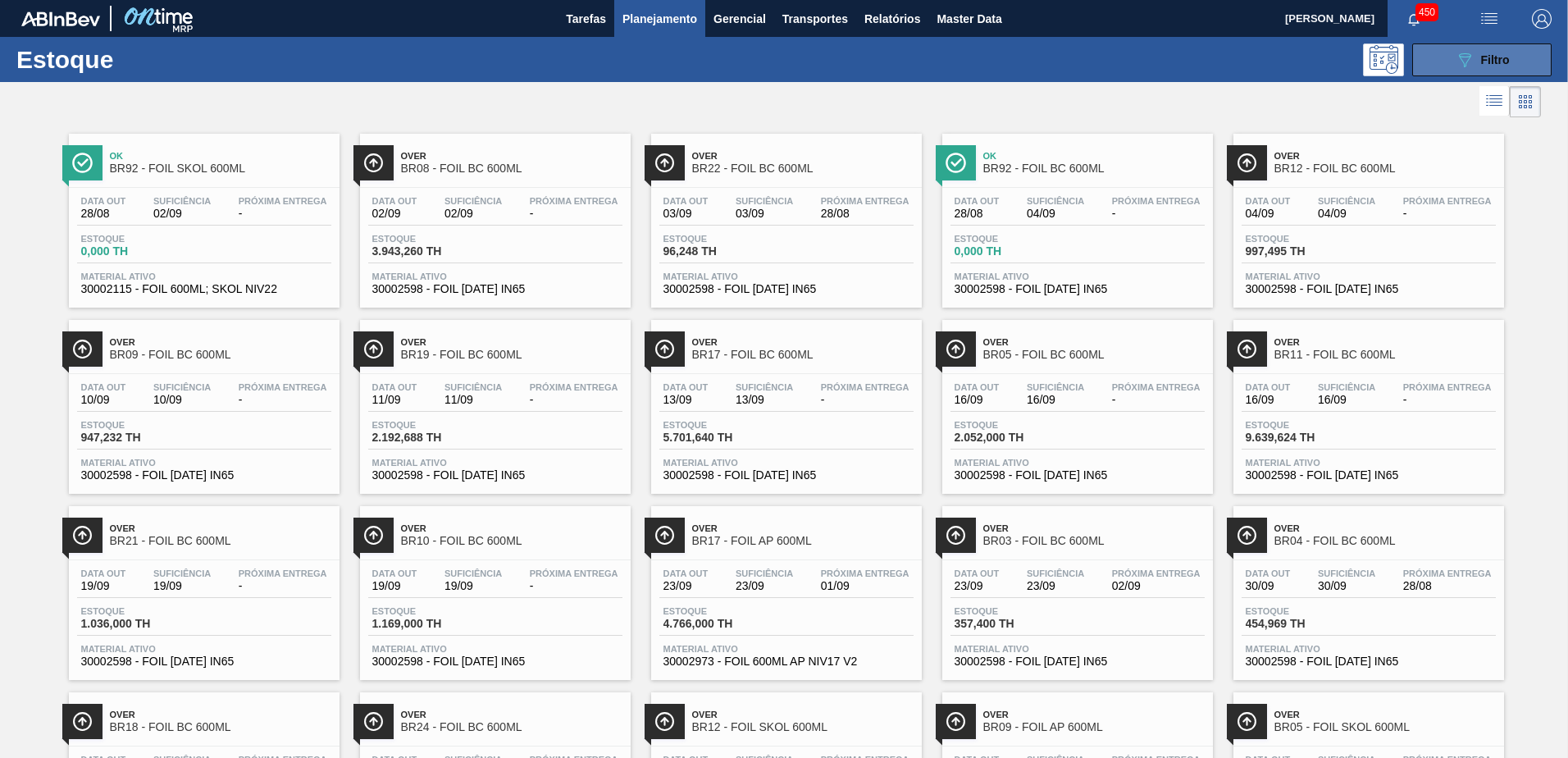
click at [1461, 48] on button "089F7B8B-B2A5-4AFE-B5C0-19BA573D28AC Filtro" at bounding box center [1482, 60] width 140 height 33
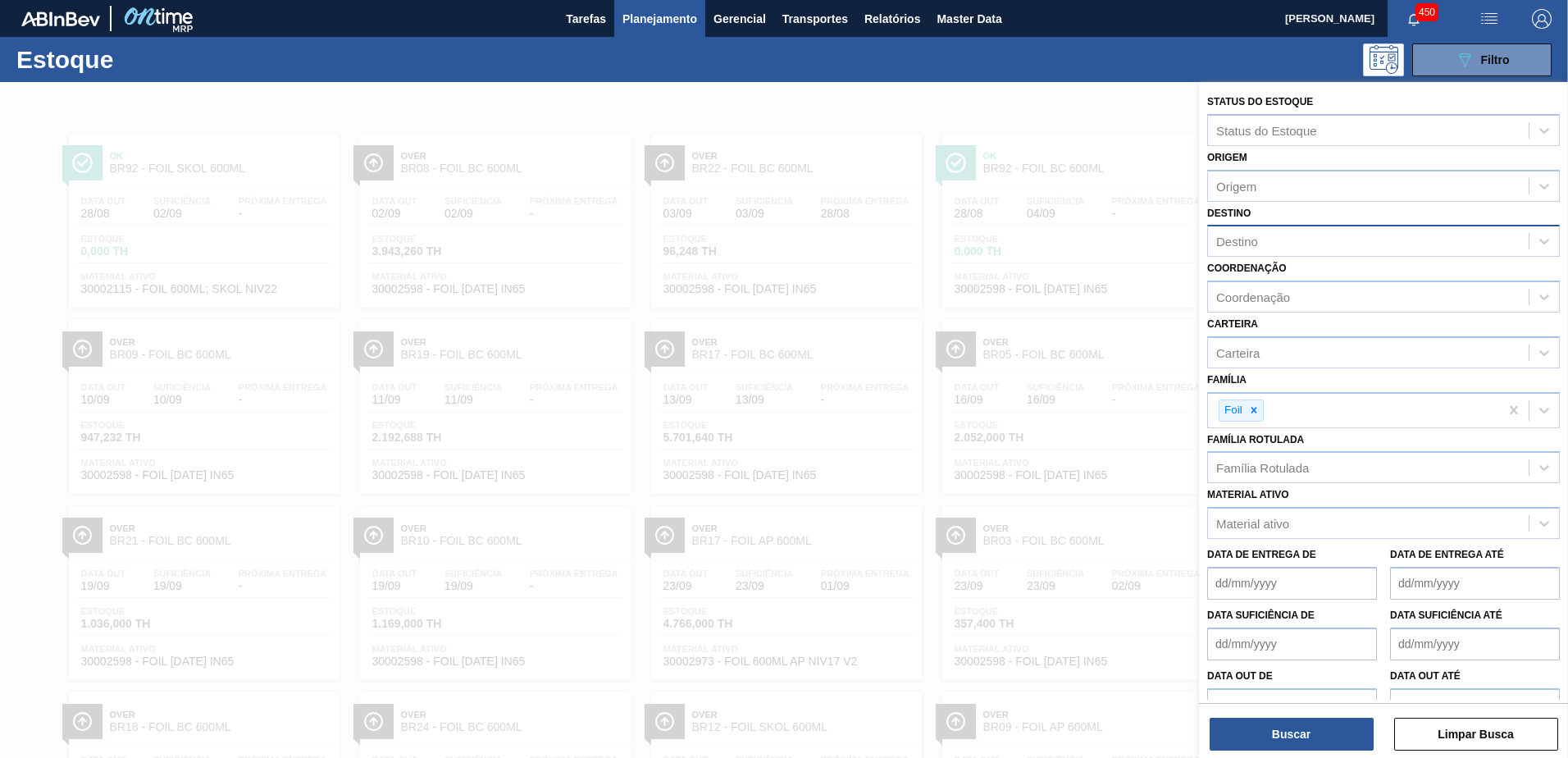
click at [1283, 242] on div "Destino" at bounding box center [1369, 241] width 321 height 24
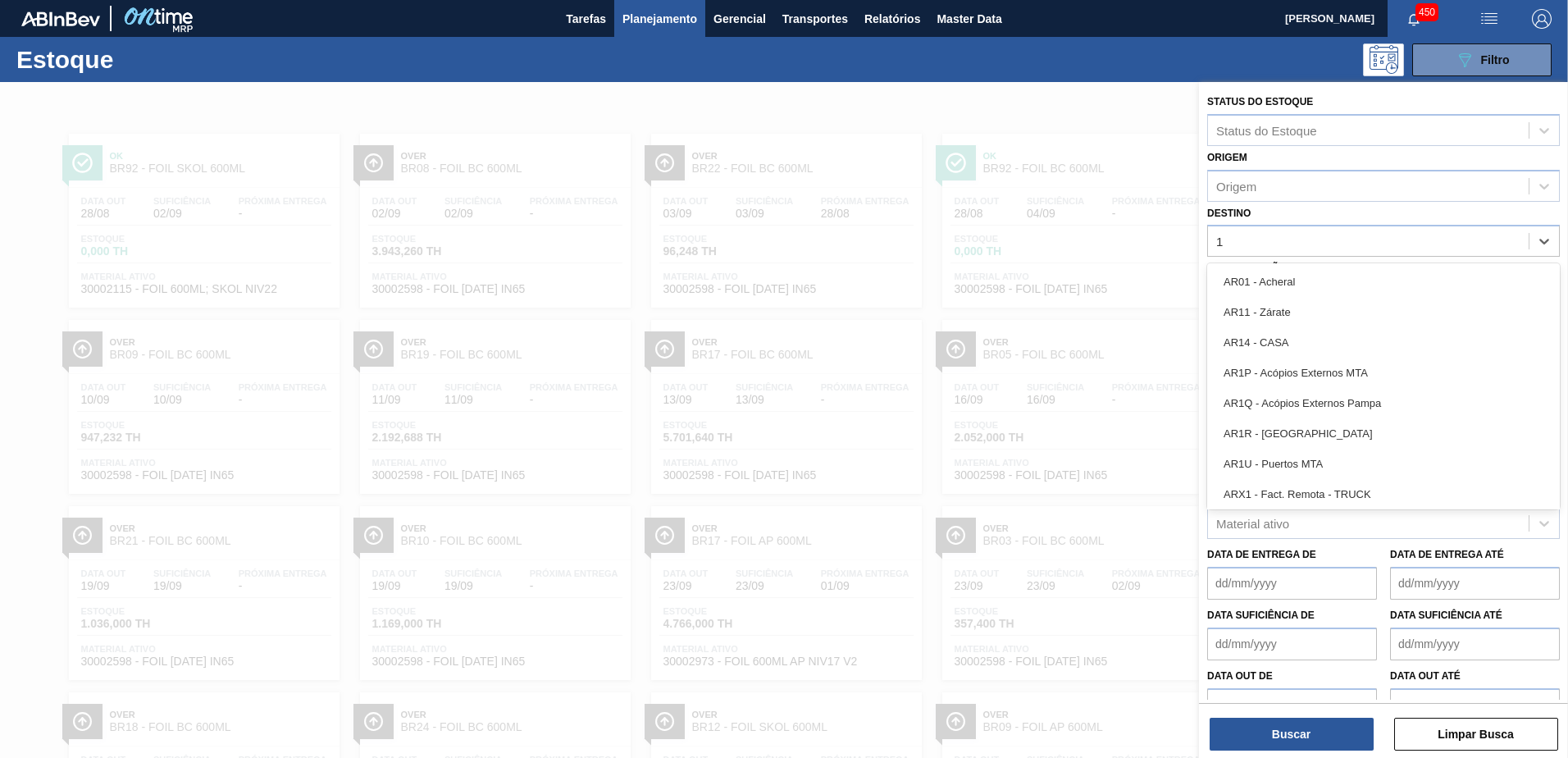
type input "18"
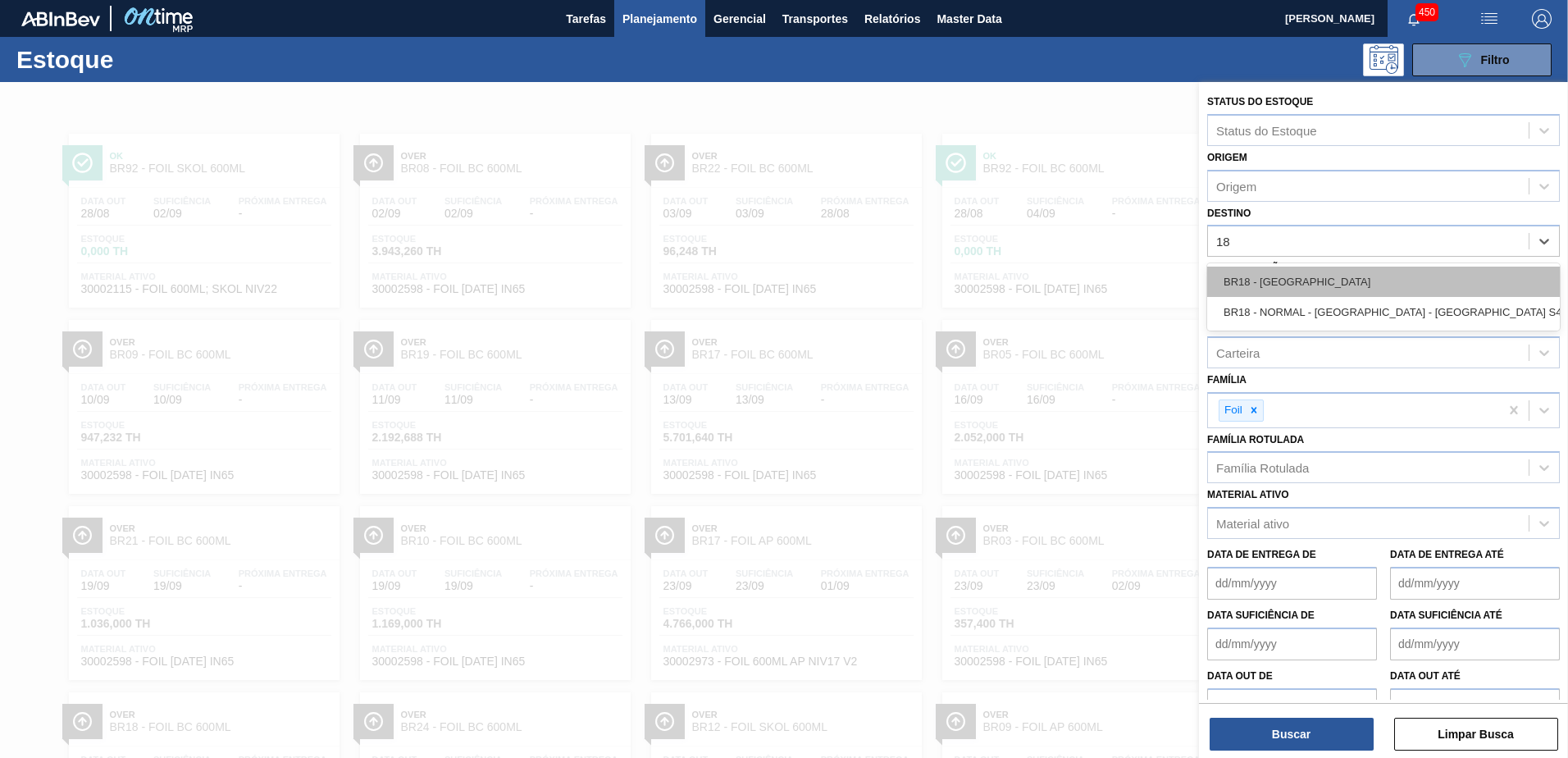
click at [1309, 274] on div "BR18 - Pernambuco" at bounding box center [1383, 282] width 352 height 31
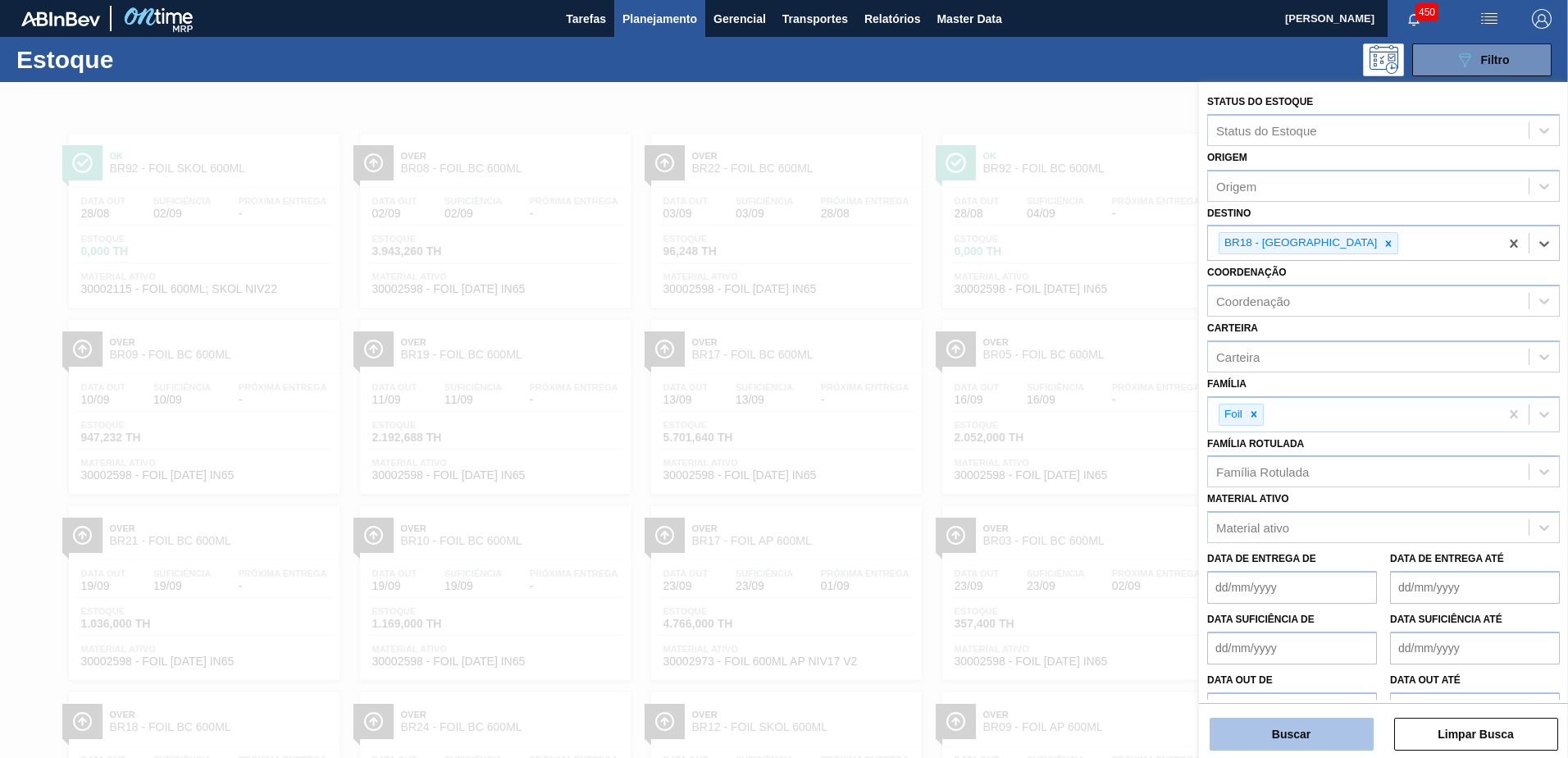
click at [1307, 728] on button "Buscar" at bounding box center [1292, 734] width 164 height 33
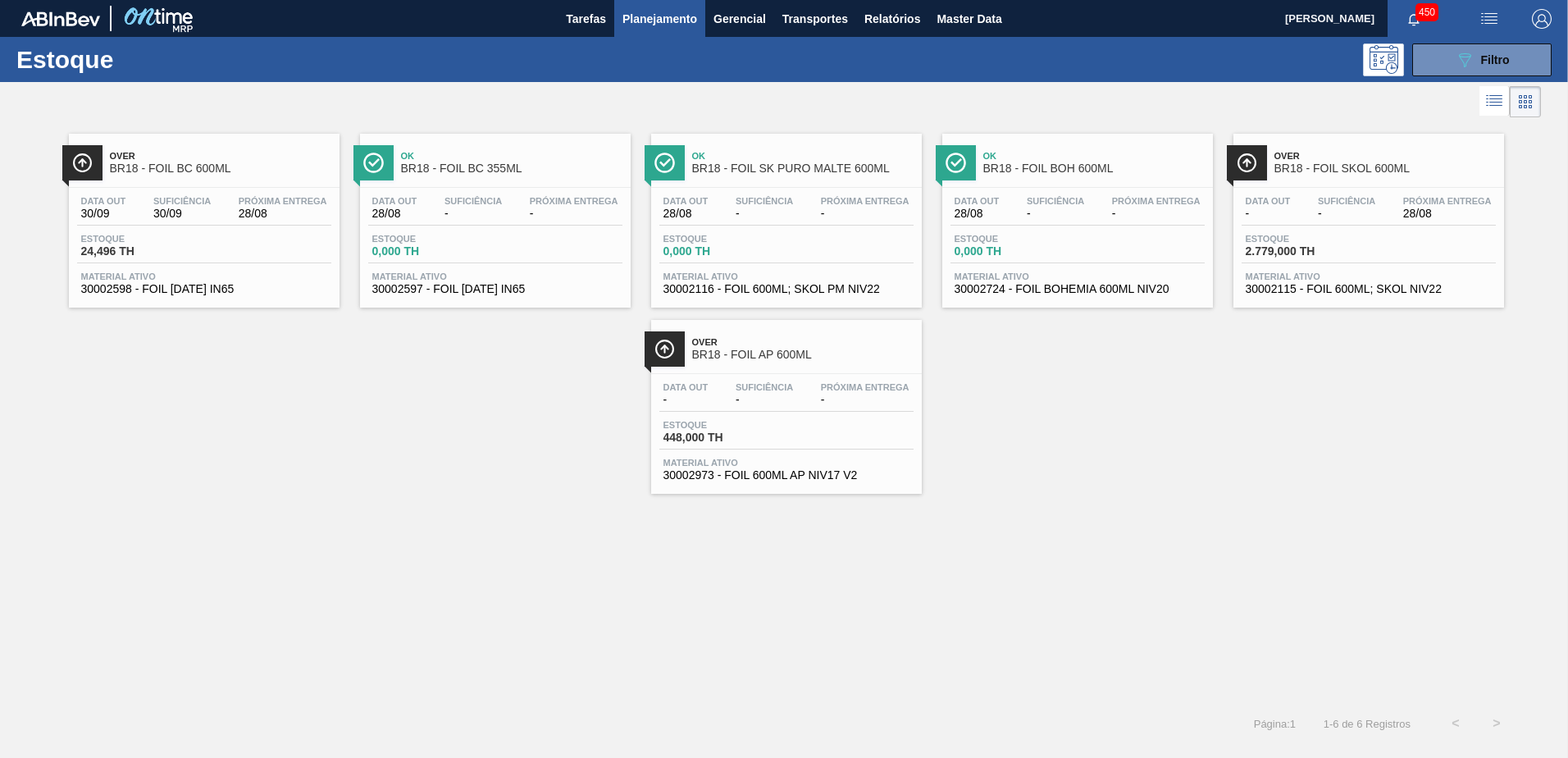
drag, startPoint x: 199, startPoint y: 172, endPoint x: 530, endPoint y: 448, distance: 431.0
click at [530, 448] on div "Over BR18 - FOIL BC 600ML Data out 30/09 Suficiência 30/09 Próxima Entrega 28/0…" at bounding box center [784, 307] width 1568 height 372
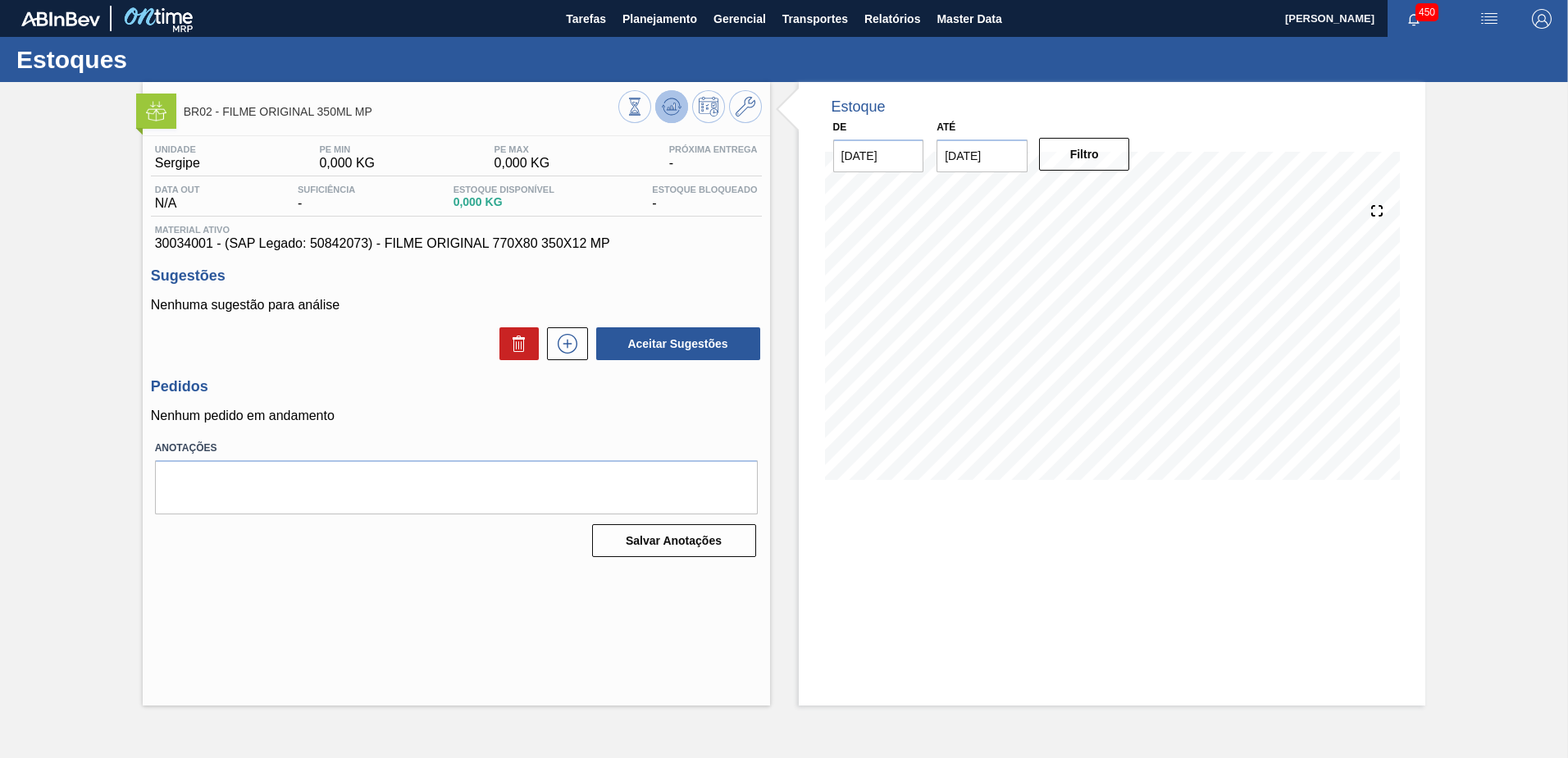
click at [662, 111] on icon at bounding box center [671, 106] width 20 height 20
click at [671, 109] on icon at bounding box center [671, 108] width 2 height 4
